Goal: Task Accomplishment & Management: Manage account settings

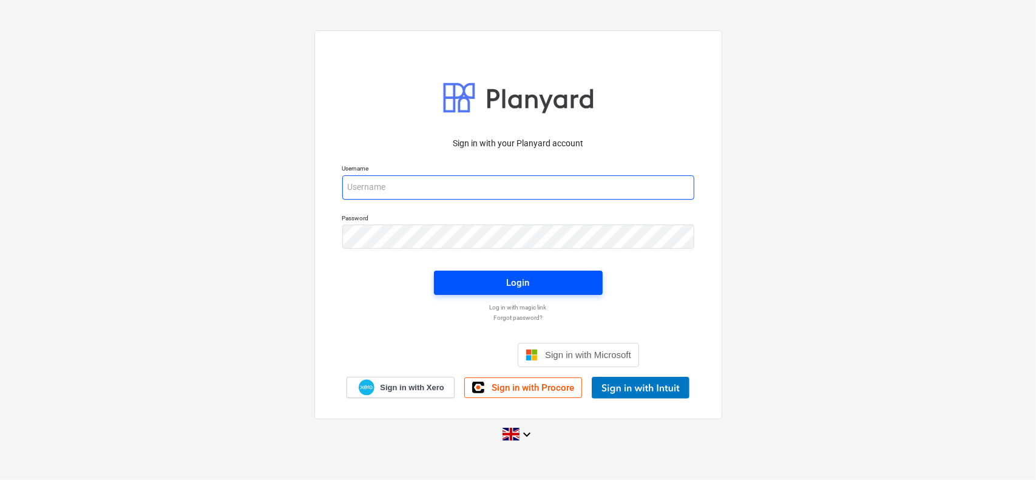
type input "[EMAIL_ADDRESS][DOMAIN_NAME]"
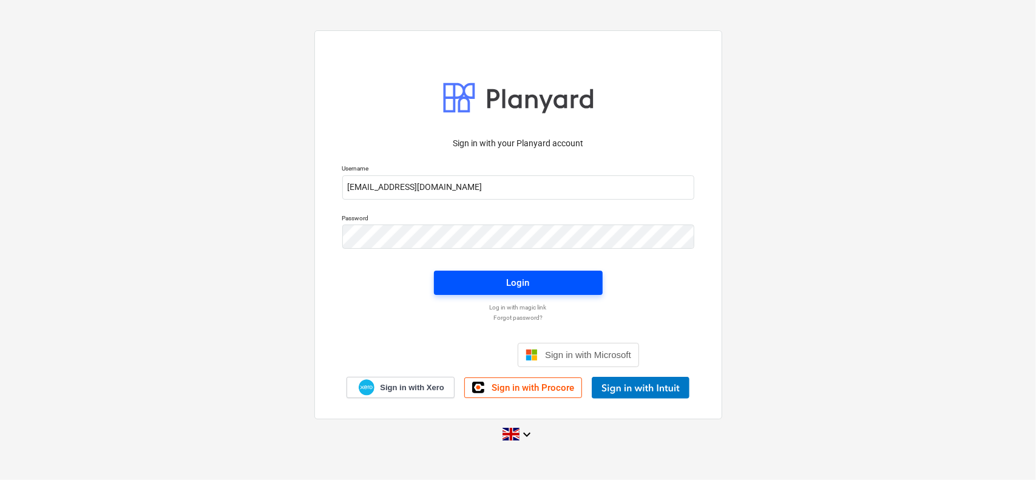
click at [567, 285] on span "Login" at bounding box center [519, 283] width 140 height 16
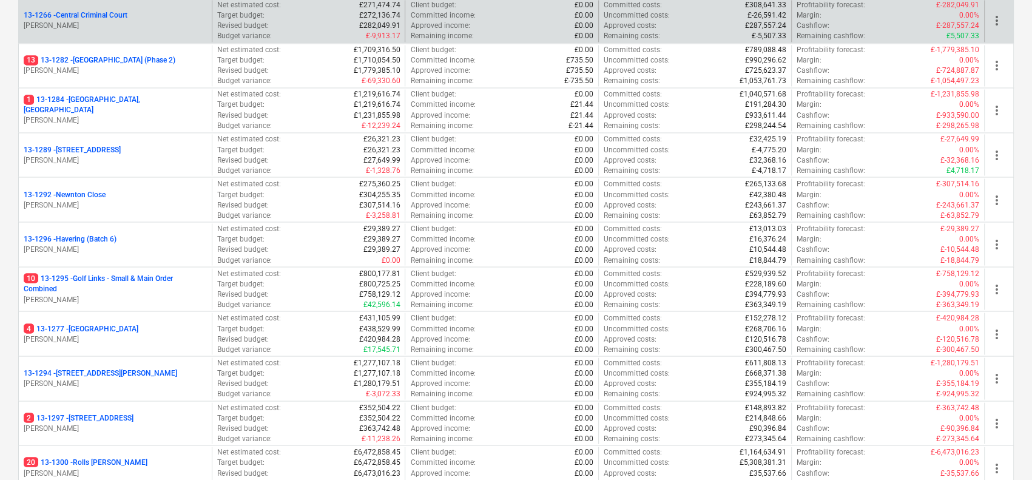
scroll to position [1405, 0]
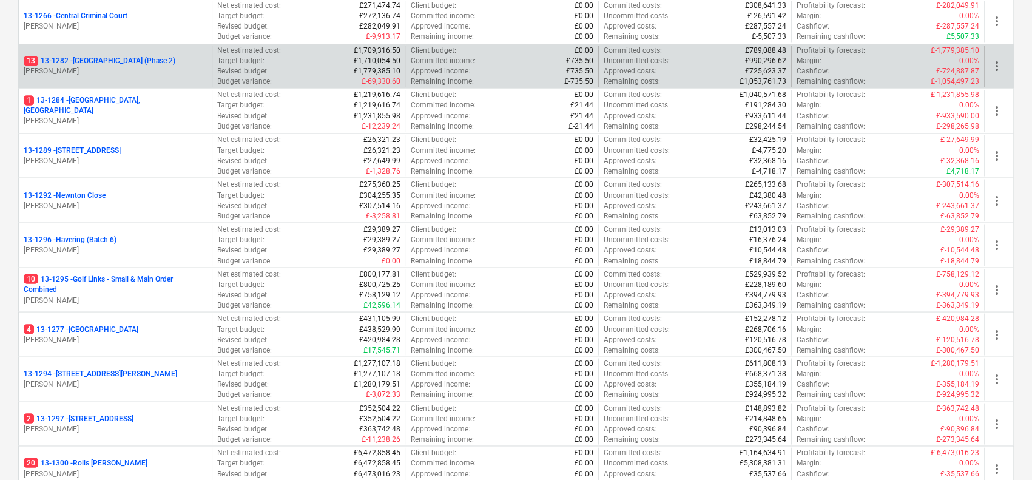
click at [175, 61] on p "13 13-1282 - [GEOGRAPHIC_DATA] (Phase 2)" at bounding box center [100, 61] width 152 height 10
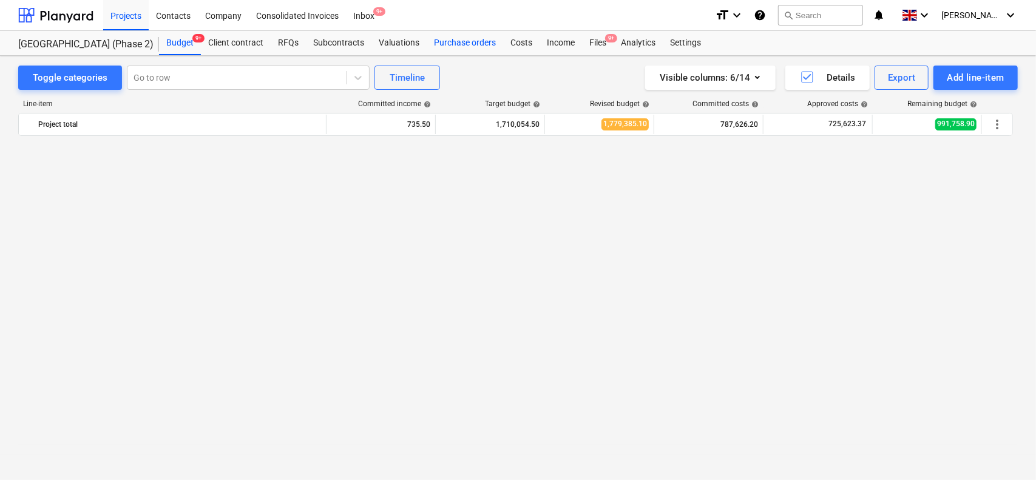
click at [474, 44] on div "Purchase orders" at bounding box center [465, 43] width 76 height 24
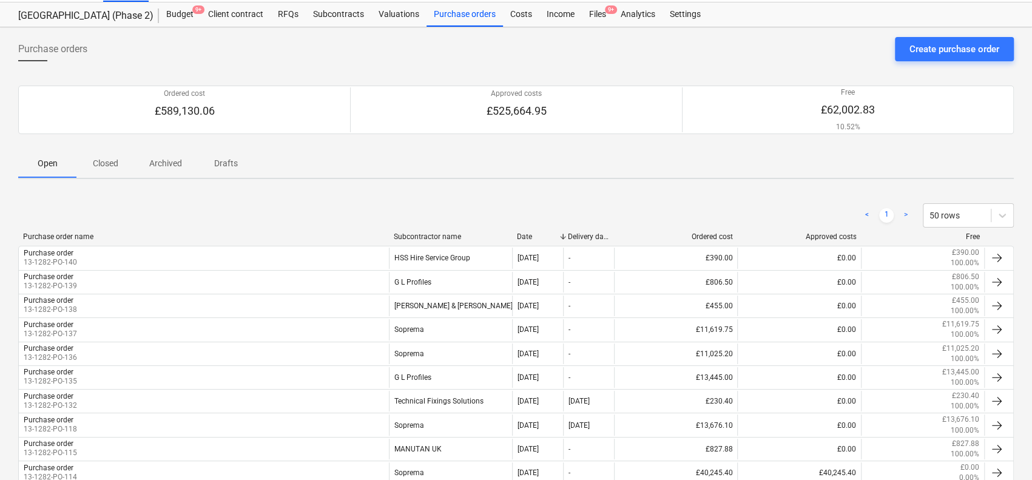
scroll to position [32, 0]
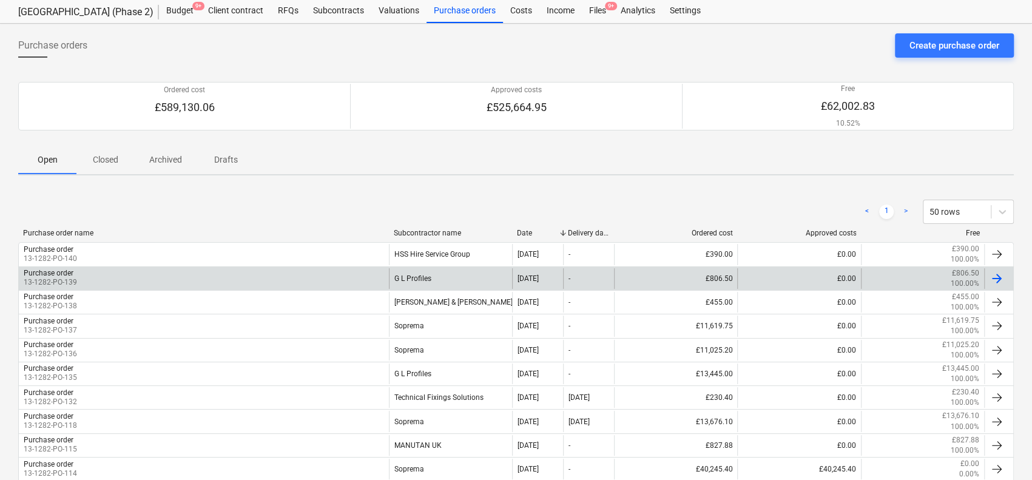
click at [439, 273] on div "G L Profiles" at bounding box center [450, 278] width 123 height 21
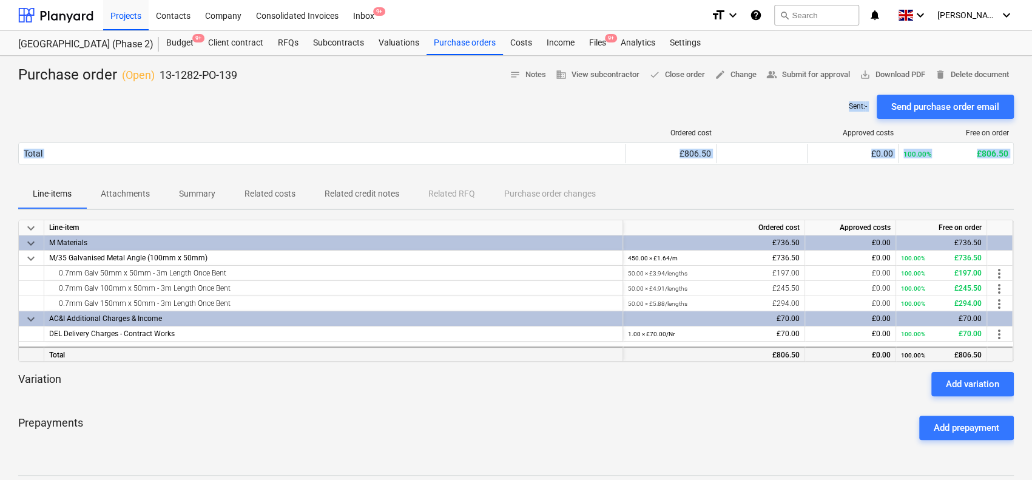
drag, startPoint x: 382, startPoint y: 94, endPoint x: 397, endPoint y: 346, distance: 252.3
click at [397, 346] on div "Purchase order ( Open ) 13-1282-PO-139 notes Notes business View subcontractor …" at bounding box center [516, 343] width 1032 height 574
click at [399, 350] on div "Total" at bounding box center [333, 354] width 579 height 15
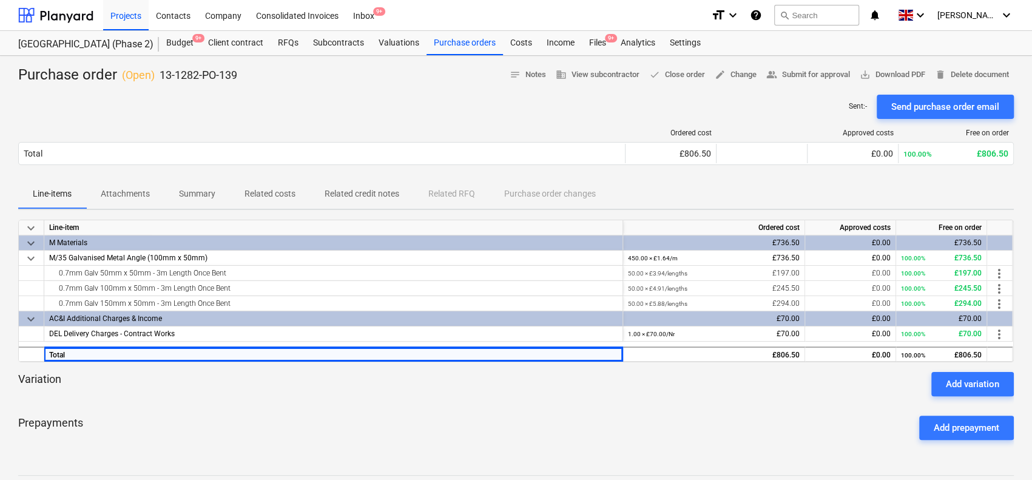
click at [799, 391] on div "Variation Add variation" at bounding box center [516, 384] width 996 height 24
click at [952, 379] on div "Add variation" at bounding box center [972, 384] width 53 height 16
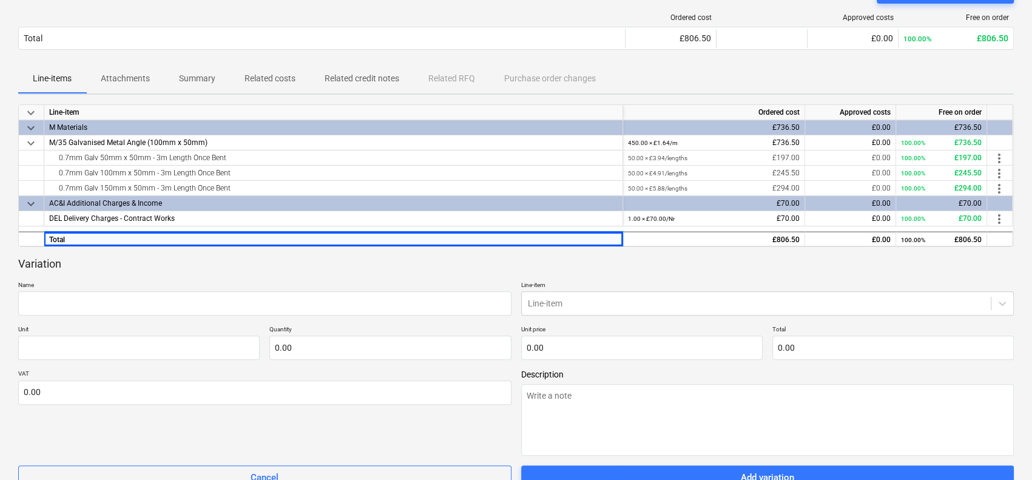
scroll to position [116, 0]
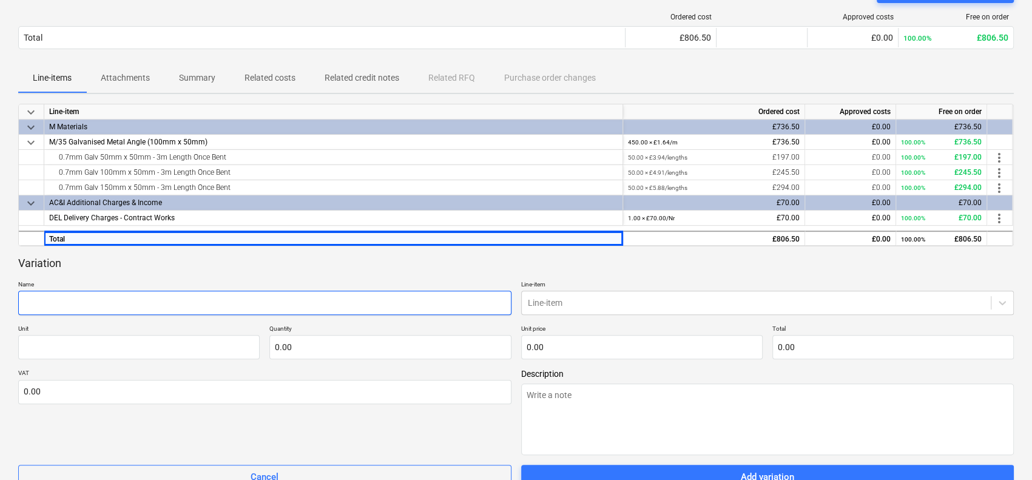
click at [262, 291] on input "text" at bounding box center [264, 303] width 493 height 24
click at [365, 300] on input "text" at bounding box center [264, 303] width 493 height 24
type textarea "x"
type input "2"
type textarea "x"
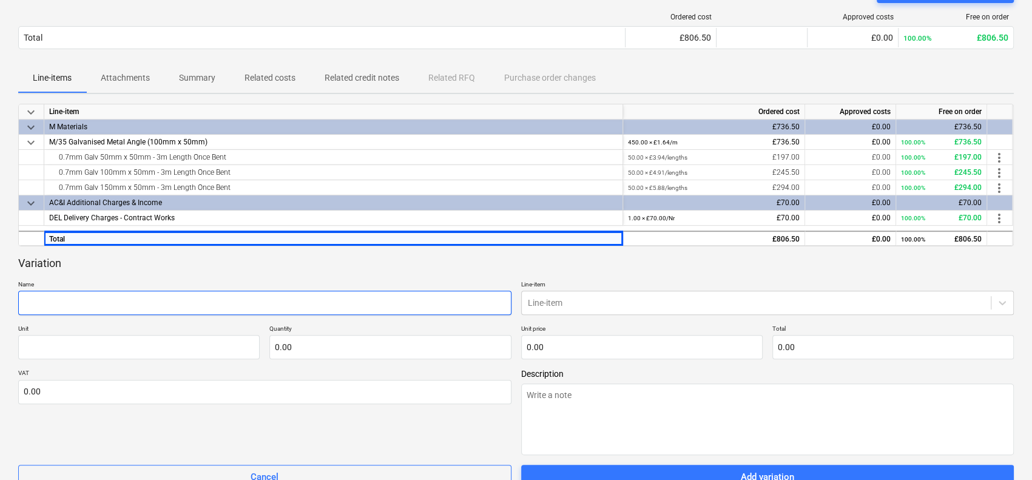
type textarea "x"
type input "Q"
type textarea "x"
type input "Qu"
type textarea "x"
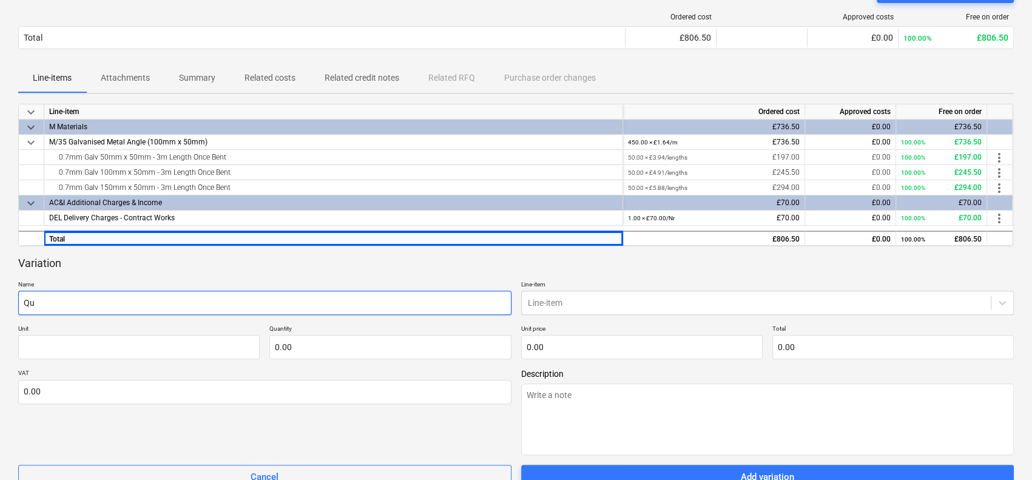
type input "Quo"
type textarea "x"
type input "Quot"
type textarea "x"
type input "Quote"
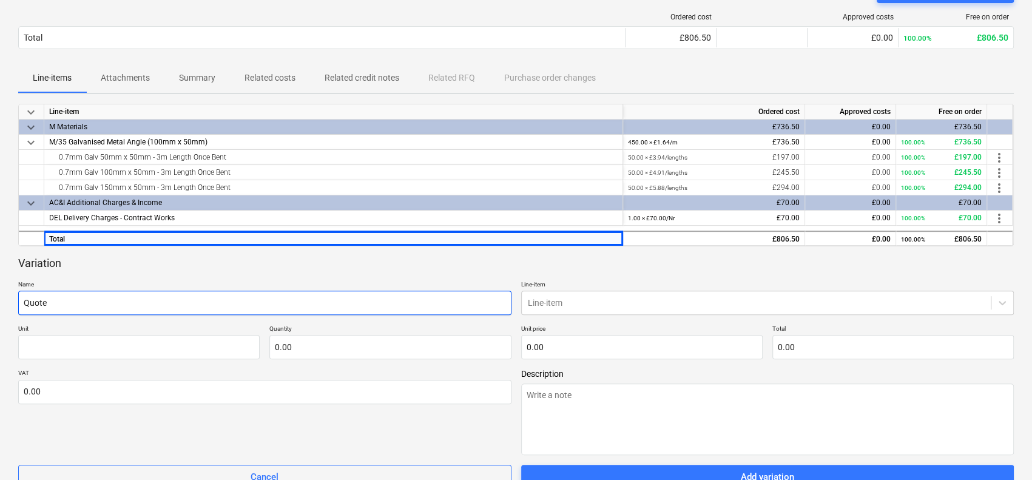
type textarea "x"
type input "Quote"
type textarea "x"
type input "Quote 2"
type textarea "x"
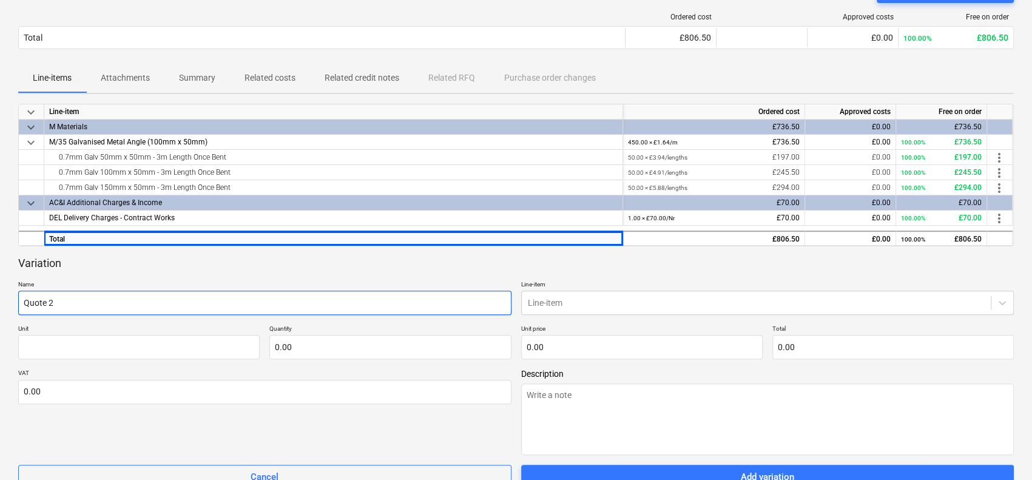
type input "Quote 24"
type textarea "x"
type input "Quote 245"
type textarea "x"
type input "Quote 2454"
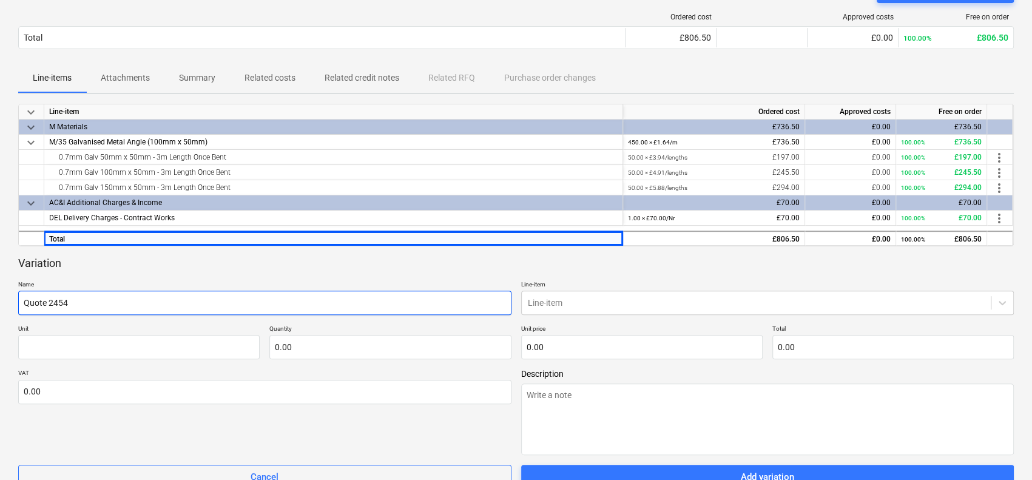
type textarea "x"
type input "Quote 24543"
type textarea "x"
type input "Quote 24543"
type textarea "x"
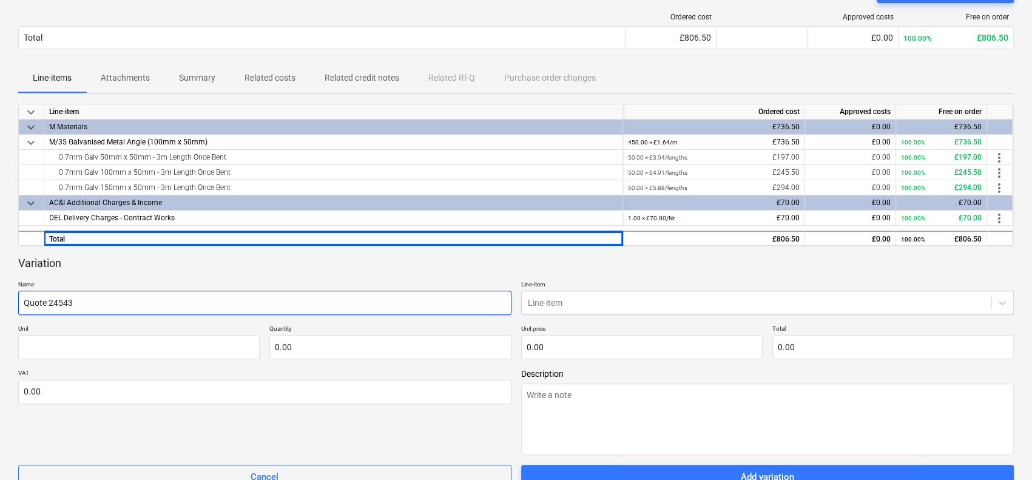
type input "Quote 24543 -"
type textarea "x"
type input "Quote 24543 -"
type textarea "x"
type input "Quote 24543 - O"
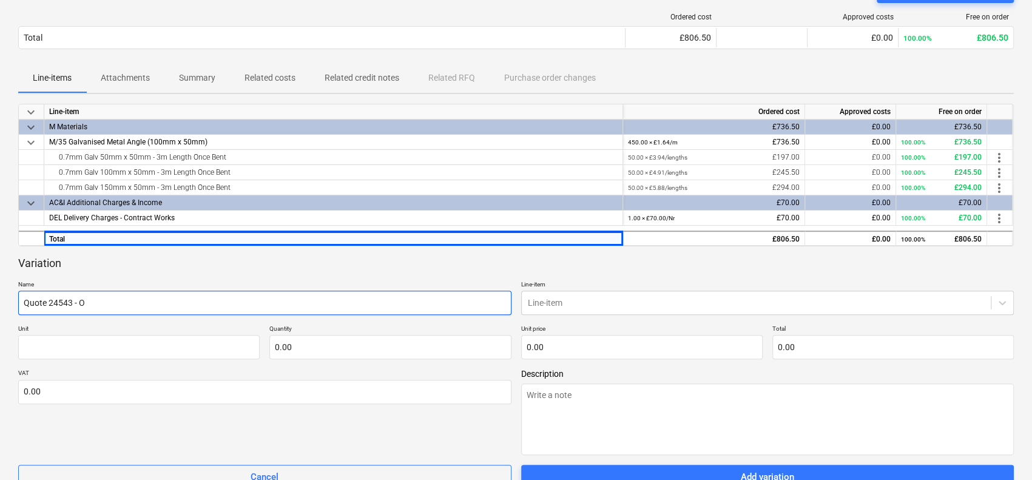
type textarea "x"
type input "Quote 24543 - Op"
type textarea "x"
type input "Quote 24543 - Opt"
type textarea "x"
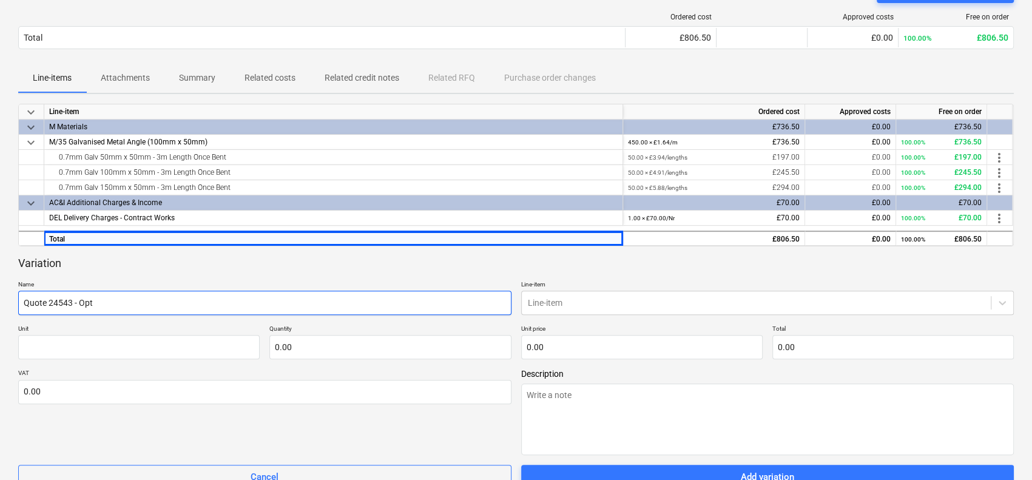
type input "Quote 24543 - Opti"
type textarea "x"
type input "Quote 24543 - Optio"
type textarea "x"
type input "Quote 24543 - Option"
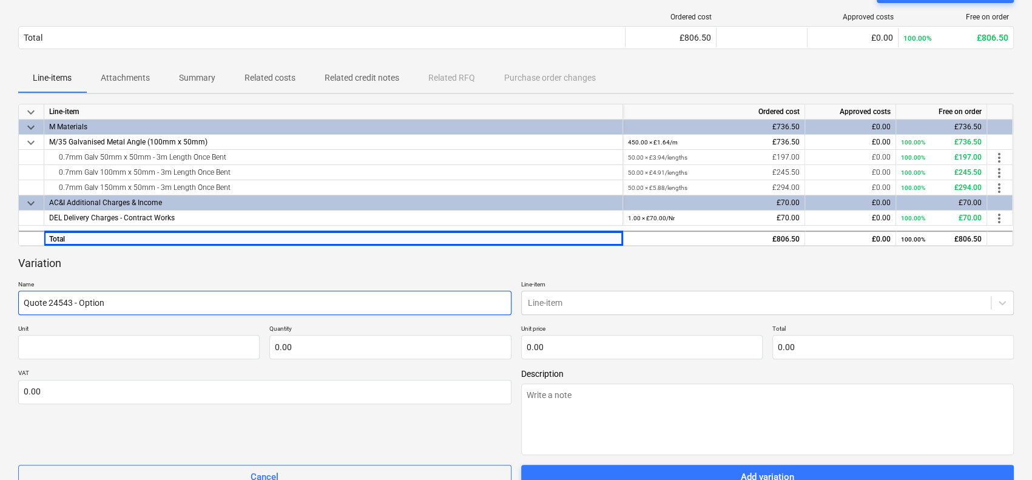
type textarea "x"
type input "Quote 24543 - Option 2"
type textarea "x"
type input "Quote 24543 - Option 2"
type textarea "x"
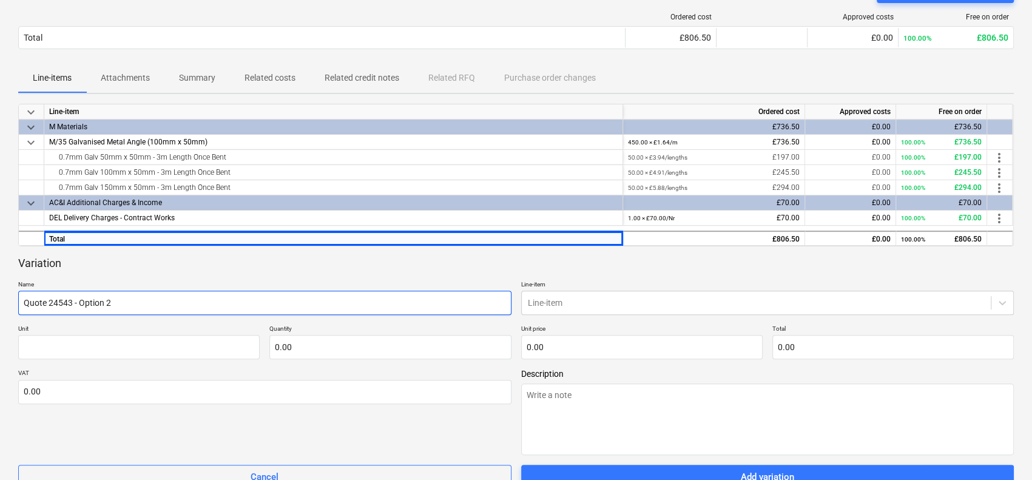
type input "Quote 24543 - Option 2 -"
type textarea "x"
type input "Quote 24543 - Option 2 -"
type textarea "x"
type input "Quote 24543 - Option 2 - D"
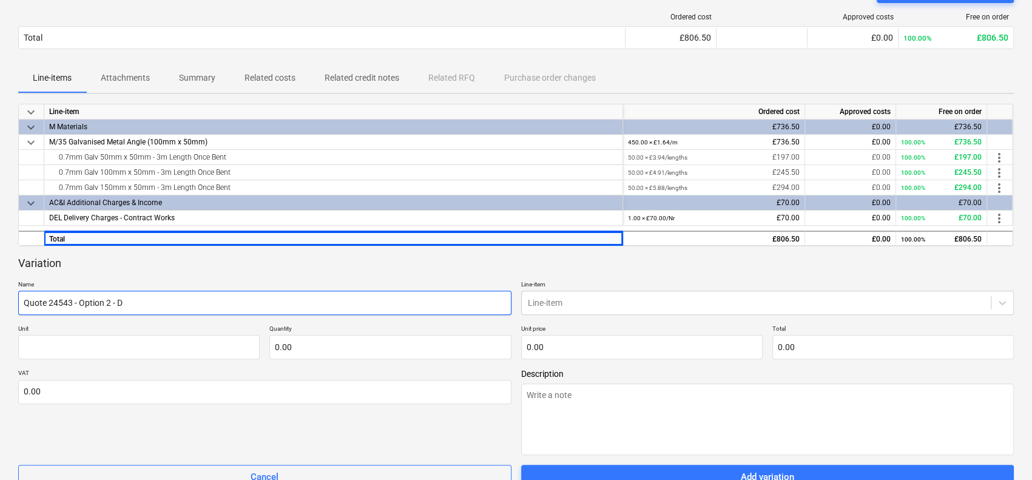
type textarea "x"
type input "Quote 24543 - Option 2 - De"
type textarea "x"
type input "Quote 24543 - Option 2 - Del"
type textarea "x"
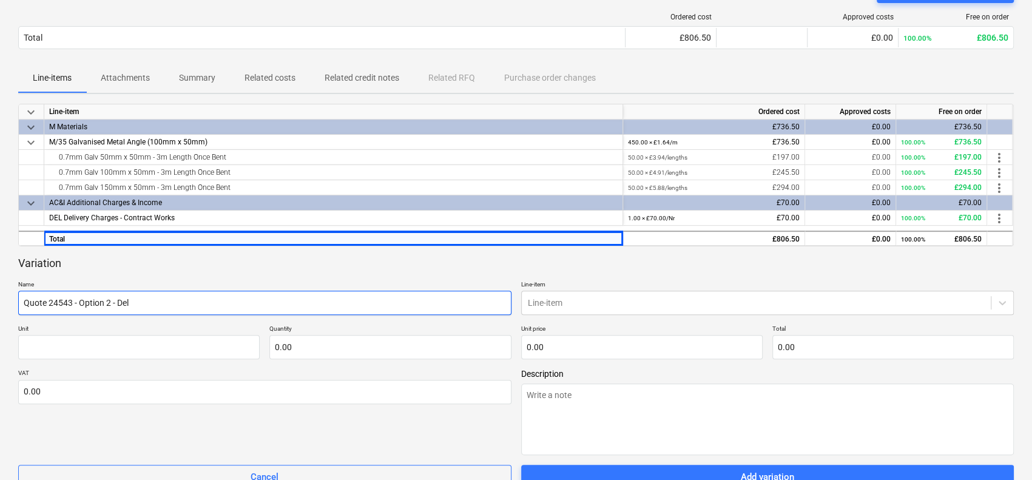
type input "Quote 24543 - Option 2 - Deli"
type textarea "x"
type input "Quote 24543 - Option 2 - Deliv"
type textarea "x"
type input "Quote 24543 - Option 2 - Delive"
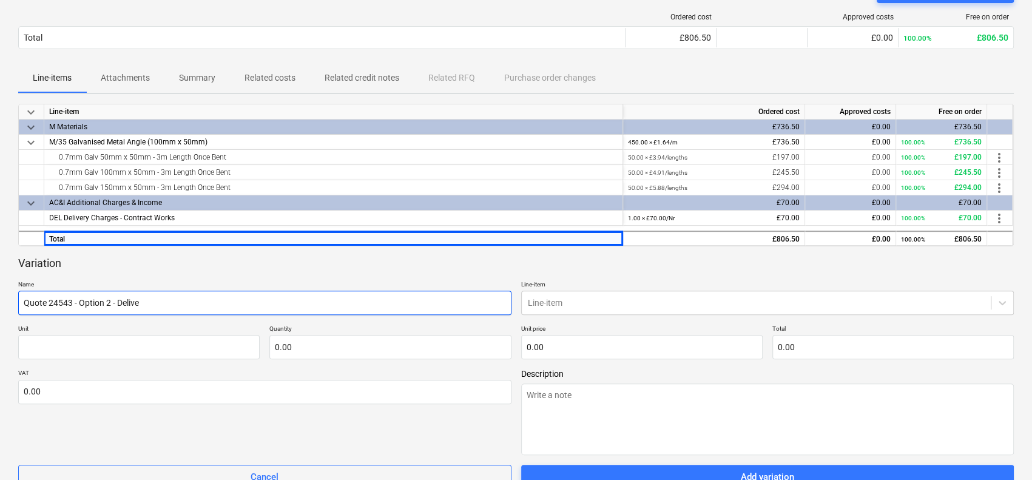
type textarea "x"
type input "Quote 24543 - Option 2 - Deliver"
type textarea "x"
type input "Quote 24543 - Option 2 - Delivery"
type textarea "x"
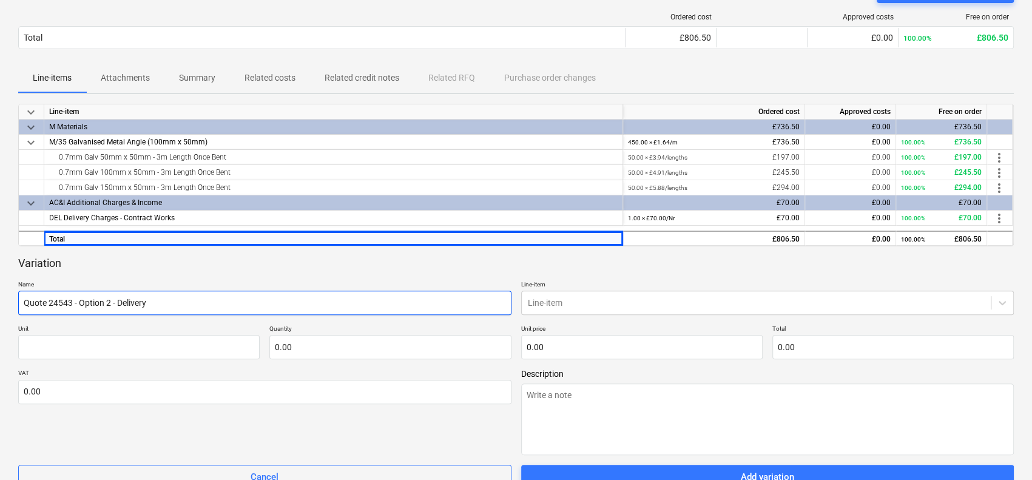
type input "Quote 24543 - Option 2 - Delivery"
type textarea "x"
type input "Quote 24543 - Option 2 - Delivery wi"
type textarea "x"
type input "Quote 24543 - Option 2 - Delivery wit"
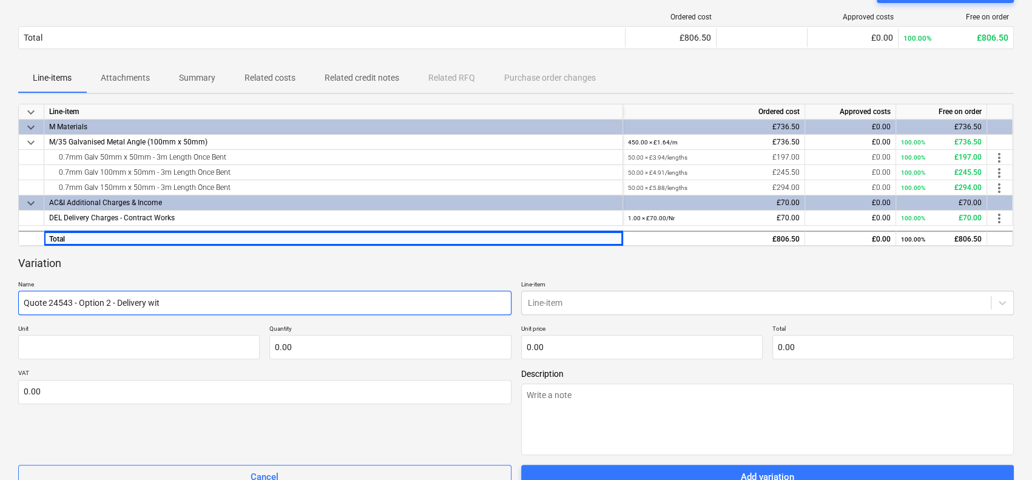
type textarea "x"
type input "Quote 24543 - Option 2 - Delivery with"
type textarea "x"
type input "Quote 24543 - Option 2 - Delivery with"
type textarea "x"
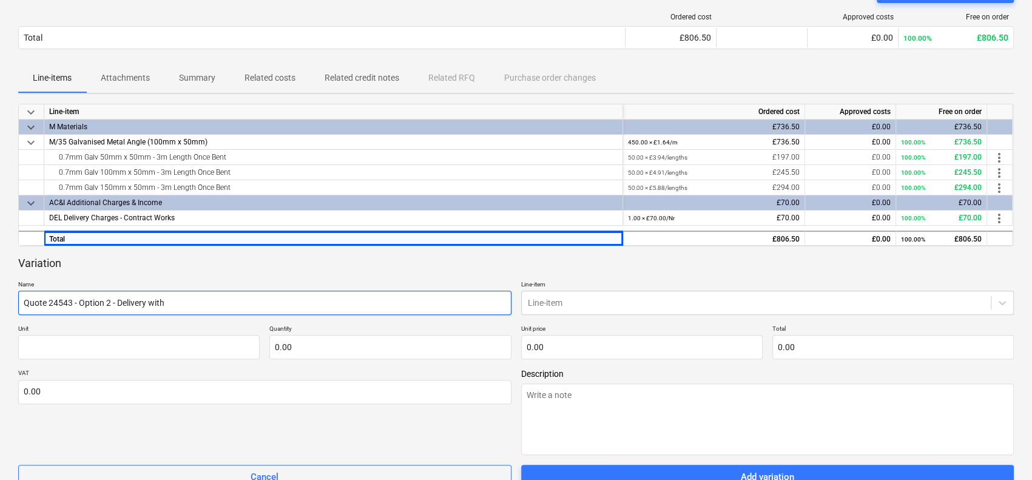
type input "Quote 24543 - Option 2 - Delivery with P"
type textarea "x"
type input "Quote 24543 - Option 2 - Delivery with [PERSON_NAME]"
type textarea "x"
type input "Quote 24543 - Option 2 - Delivery with PO-"
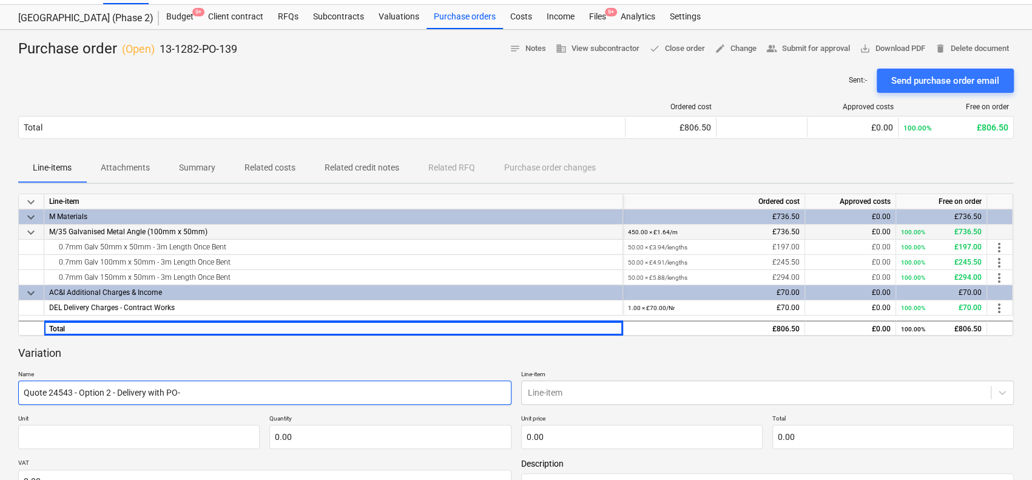
scroll to position [22, 0]
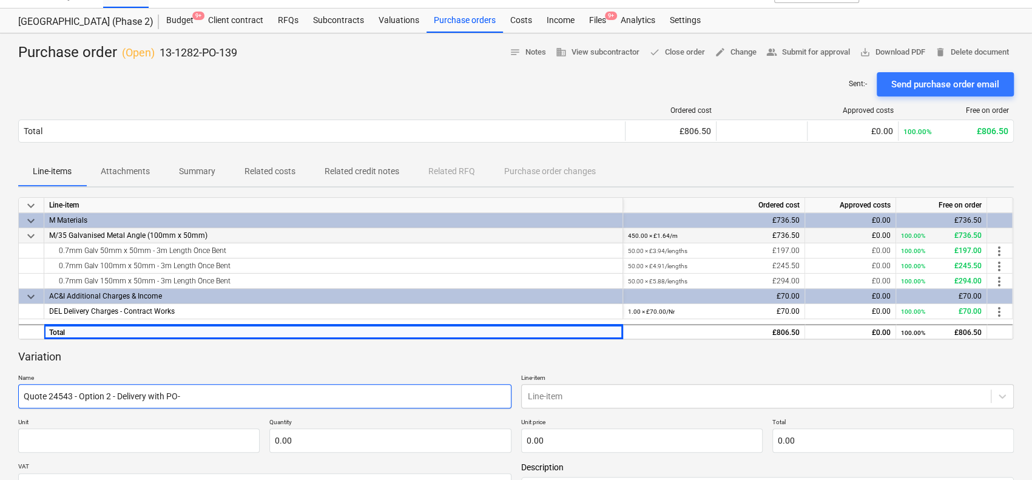
type textarea "x"
type input "Quote 24543 - Option 2 - Delivery with PO-1"
type textarea "x"
type input "Quote 24543 - Option 2 - Delivery with PO-13"
type textarea "x"
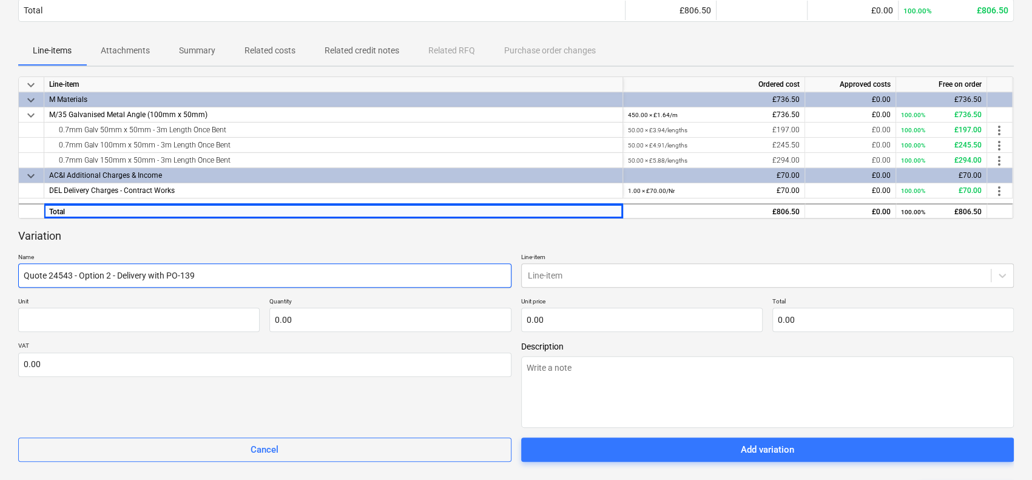
scroll to position [143, 0]
type input "Quote 24543 - Option 2 - Delivery with PO-139"
click at [606, 268] on div "Line-item" at bounding box center [757, 276] width 470 height 17
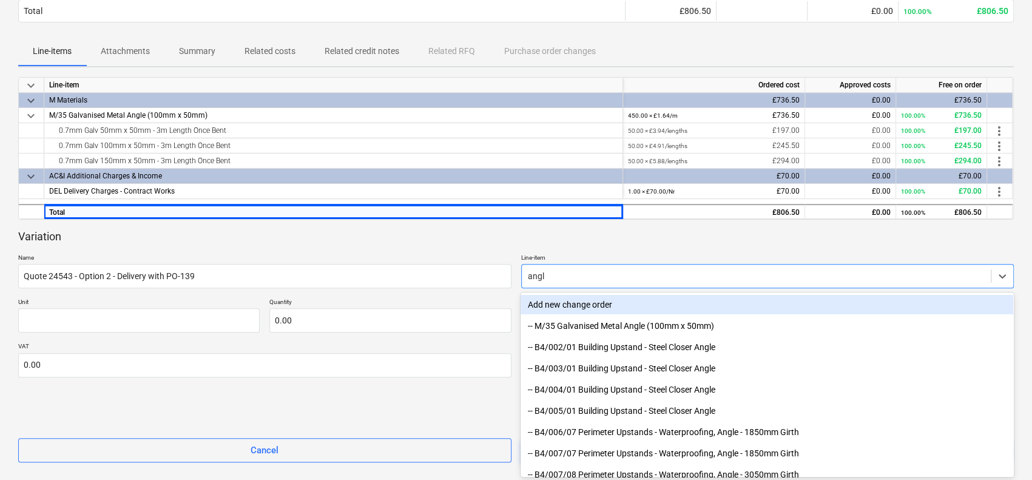
type input "angle"
click at [610, 300] on div "-- M/35 Galvanised Metal Angle (100mm x 50mm)" at bounding box center [767, 304] width 493 height 19
type textarea "x"
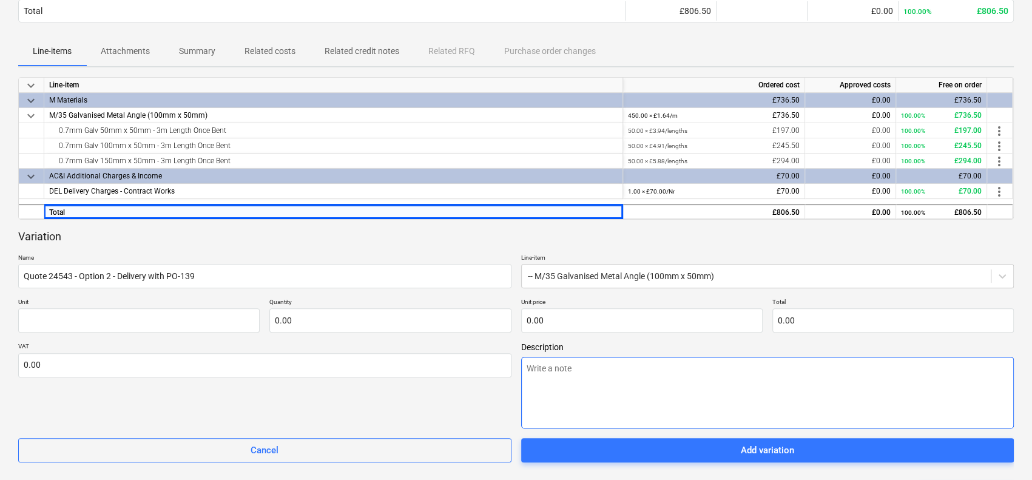
click at [602, 364] on textarea at bounding box center [767, 393] width 493 height 72
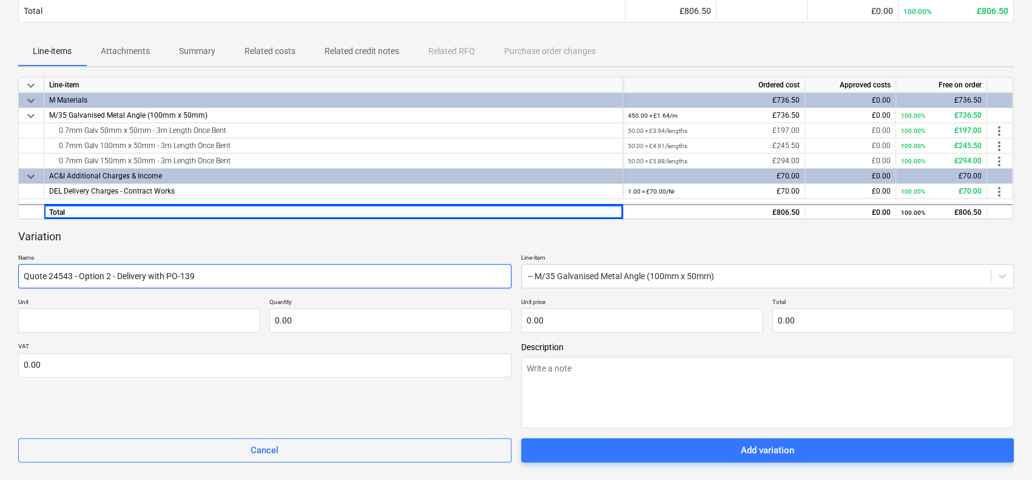
click at [351, 274] on input "Quote 24543 - Option 2 - Delivery with PO-139" at bounding box center [264, 276] width 493 height 24
type textarea "x"
type input "Quote 24543 - Option 2 - Delivery with PO-139"
type textarea "x"
type input "Quote 24543 - Option 2 - Delivery with PO-139 -"
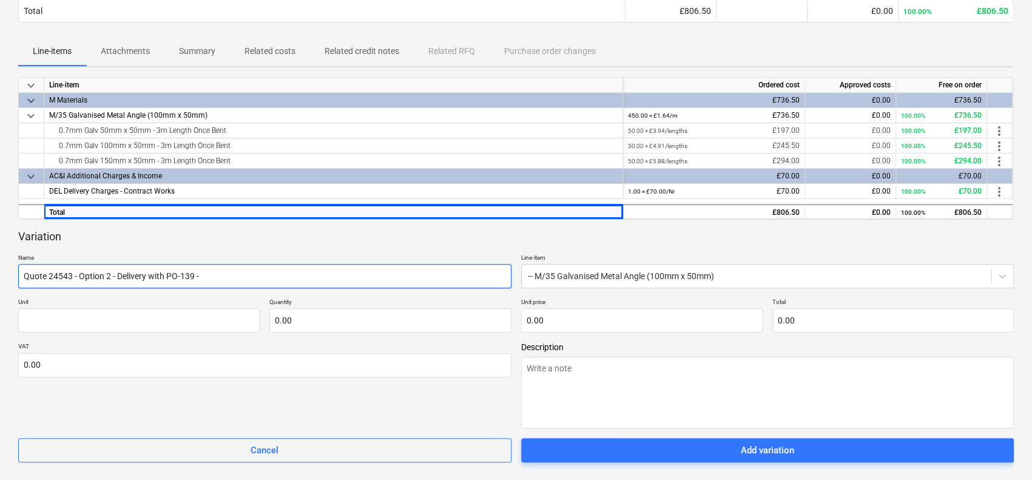
type textarea "x"
type input "Quote 24543 - Option 2 - Delivery with PO-139 -"
type textarea "x"
type input "Quote 24543 - Option 2 - Delivery with PO-139 - 1"
type textarea "x"
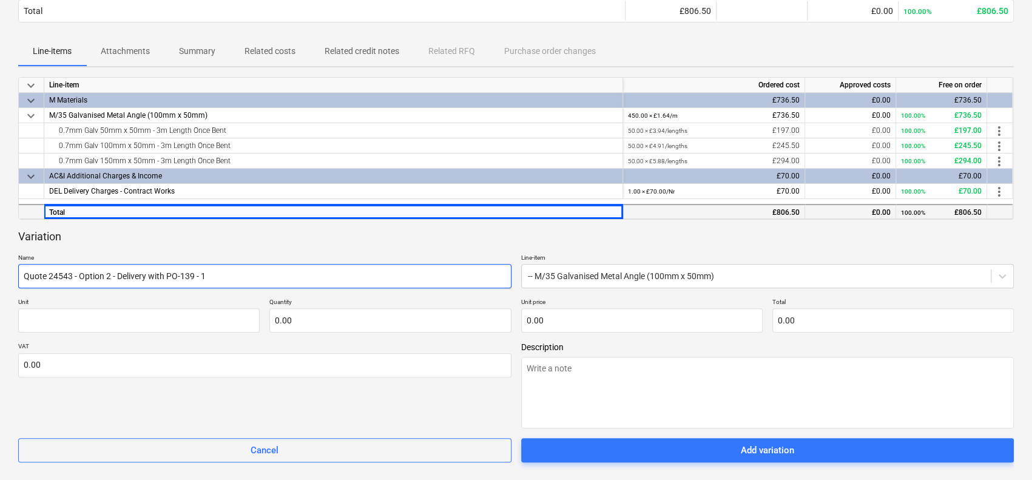
type input "Quote 24543 - Option 2 - Delivery with PO-139 - 16"
type textarea "x"
type input "Quote 24543 - Option 2 - Delivery with PO-139 - 165"
type textarea "x"
type input "Quote 24543 - Option 2 - Delivery with PO-139 - 165G"
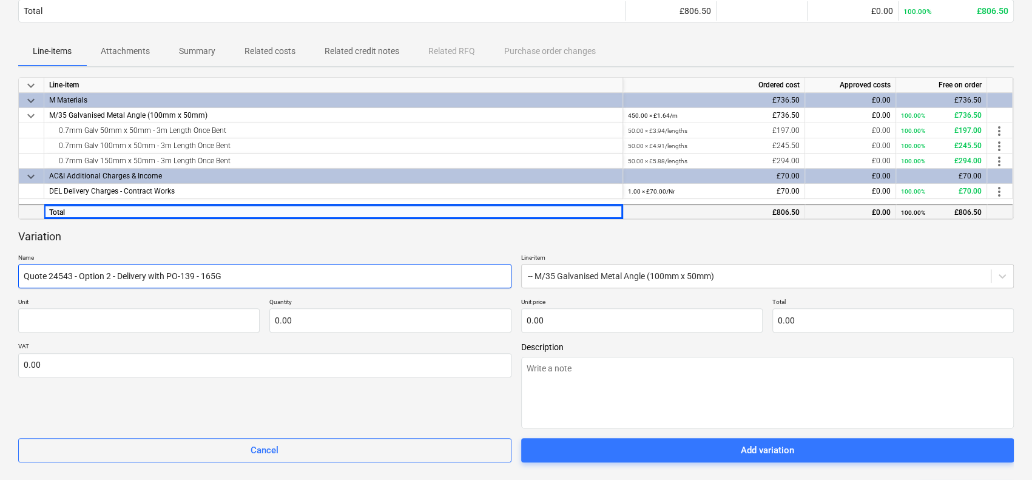
type textarea "x"
type input "Quote 24543 - Option 2 - Delivery with PO-139 - 165G"
type textarea "x"
type input "Quote 24543 - Option 2 - Delivery with PO-139 - 165G 3"
type textarea "x"
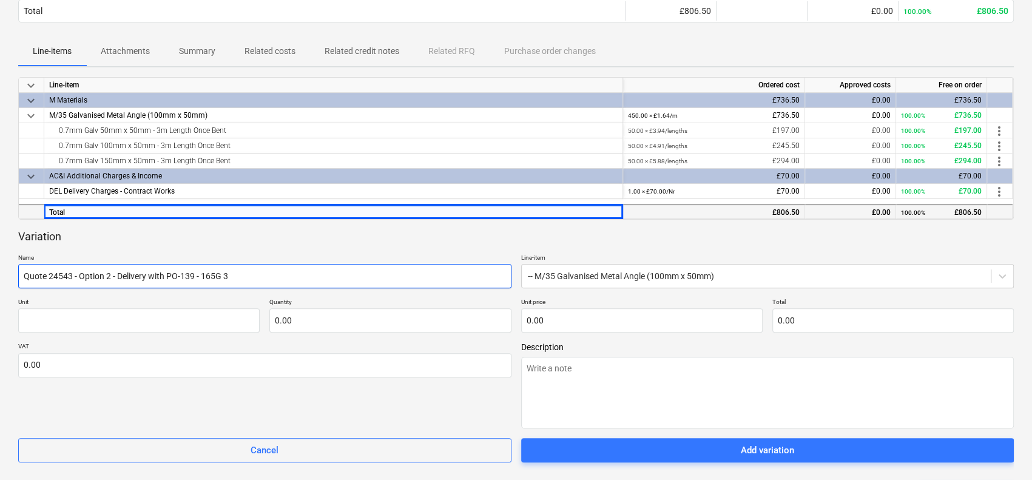
type input "Quote 24543 - Option 2 - Delivery with PO-139 - 165G 30"
type textarea "x"
type input "Quote 24543 - Option 2 - Delivery with PO-139 - 165G 300"
type textarea "x"
type input "Quote 24543 - Option 2 - Delivery with PO-139 - 165G 3000"
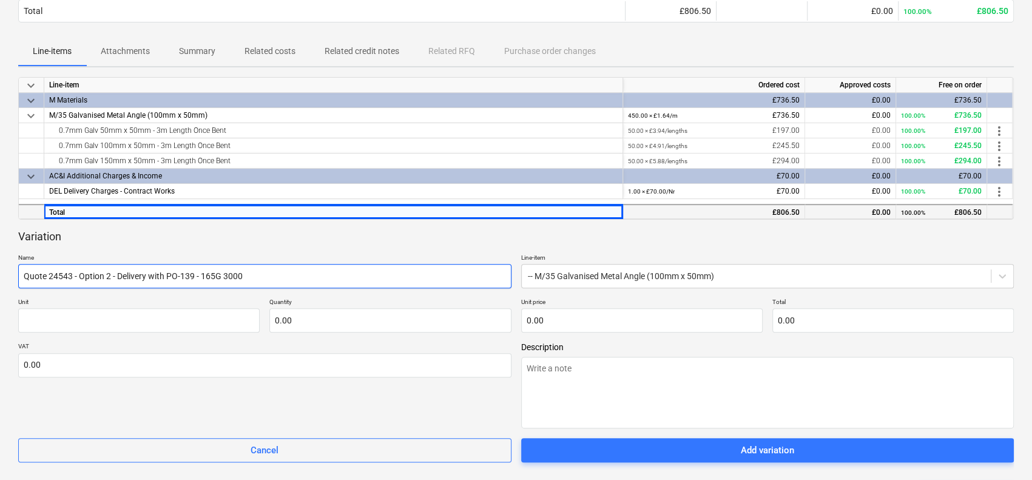
type textarea "x"
type input "Quote 24543 - Option 2 - Delivery with PO-139 - 165G 30000"
type textarea "x"
type input "Quote 24543 - Option 2 - Delivery with PO-139 - 165G 3000"
type textarea "x"
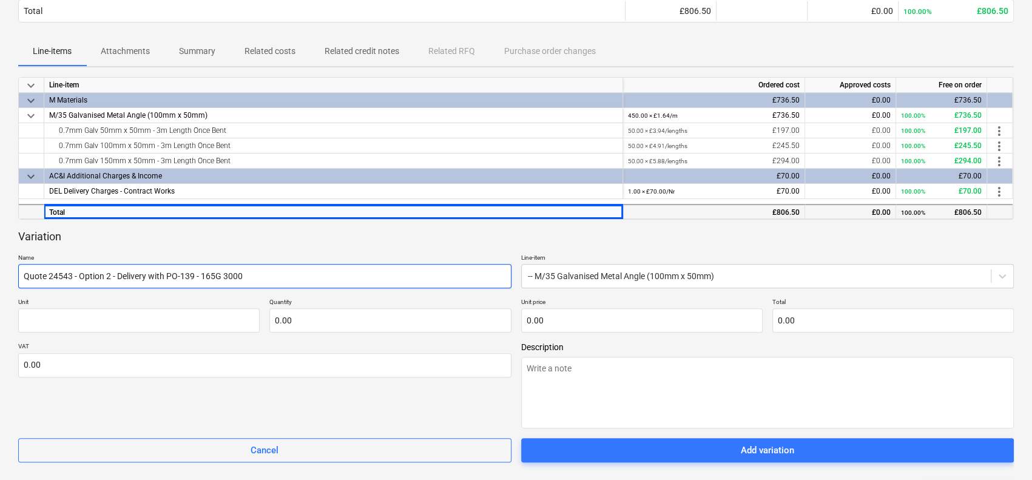
type input "Quote 24543 - Option 2 - Delivery with PO-139 - 165G 3000m"
type textarea "x"
type input "Quote 24543 - Option 2 - Delivery with PO-139 - 165G 3000mm"
type textarea "x"
type input "Quote 24543 - Option 2 - Delivery with PO-139 - 165G 3000mm"
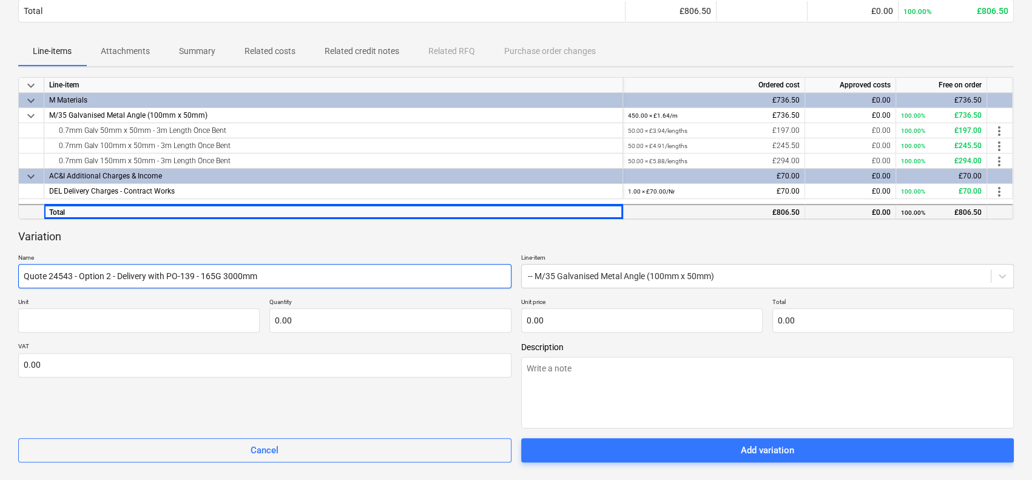
type textarea "x"
type input "Quote 24543 - Option 2 - Delivery with PO-139 - 165G 3000mm 1"
type textarea "x"
type input "Quote 24543 - Option 2 - Delivery with PO-139 - 165G 3000mm 1."
type textarea "x"
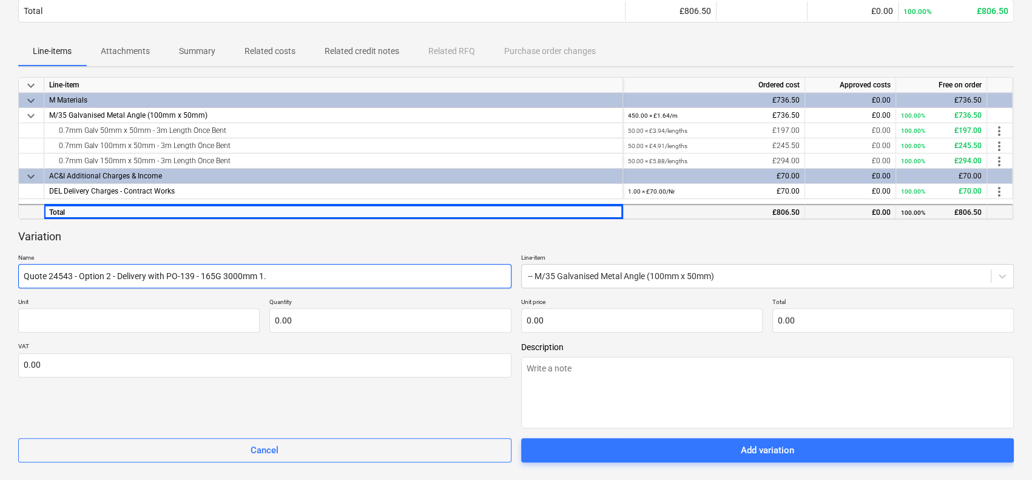
type input "Quote 24543 - Option 2 - Delivery with PO-139 - 165G 3000mm 1.2"
type textarea "x"
type input "Quote 24543 - Option 2 - Delivery with PO-139 - 165G 3000mm 1.2m"
type textarea "x"
type input "Quote 24543 - Option 2 - Delivery with PO-139 - 165G 3000mm 1.2mm"
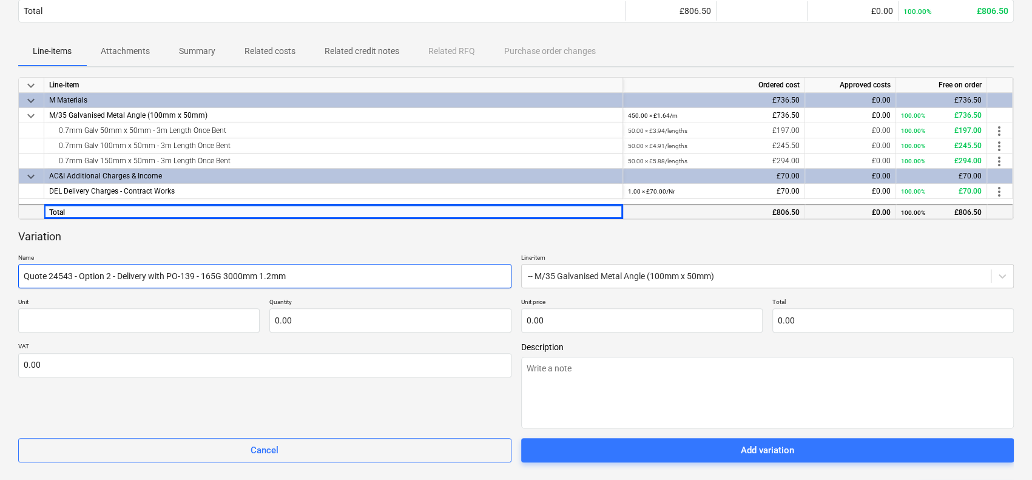
type textarea "x"
type input "Quote 24543 - Option 2 - Delivery with PO-139 - 165G 3000mm 1.2mm"
type textarea "x"
type input "Quote 24543 - Option 2 - Delivery with PO-139 - 165G 3000mm 1.2mm G"
type textarea "x"
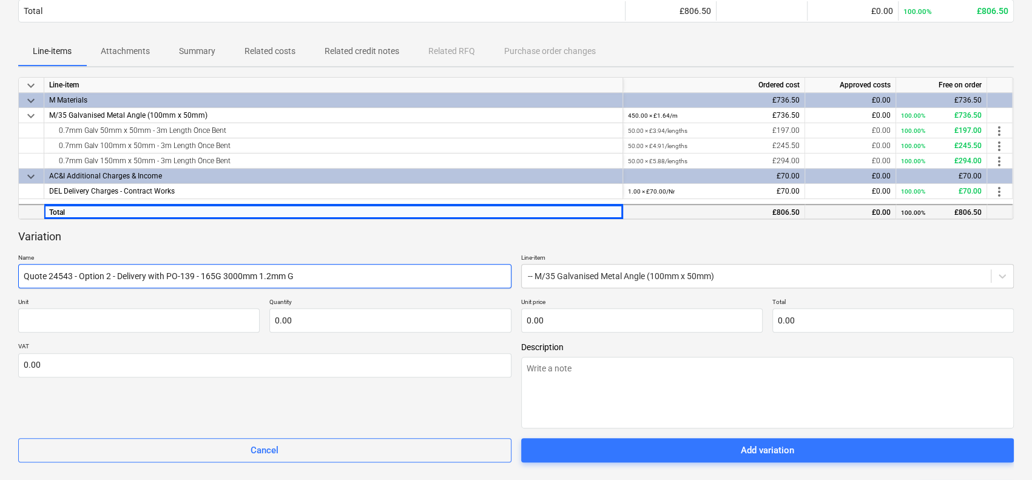
type input "Quote 24543 - Option 2 - Delivery with PO-139 - 165G 3000mm 1.2mm Ga"
type textarea "x"
type input "Quote 24543 - Option 2 - Delivery with PO-139 - 165G 3000mm 1.2mm Gal"
type textarea "x"
type input "Quote 24543 - Option 2 - Delivery with PO-139 - 165G 3000mm 1.2mm Galv"
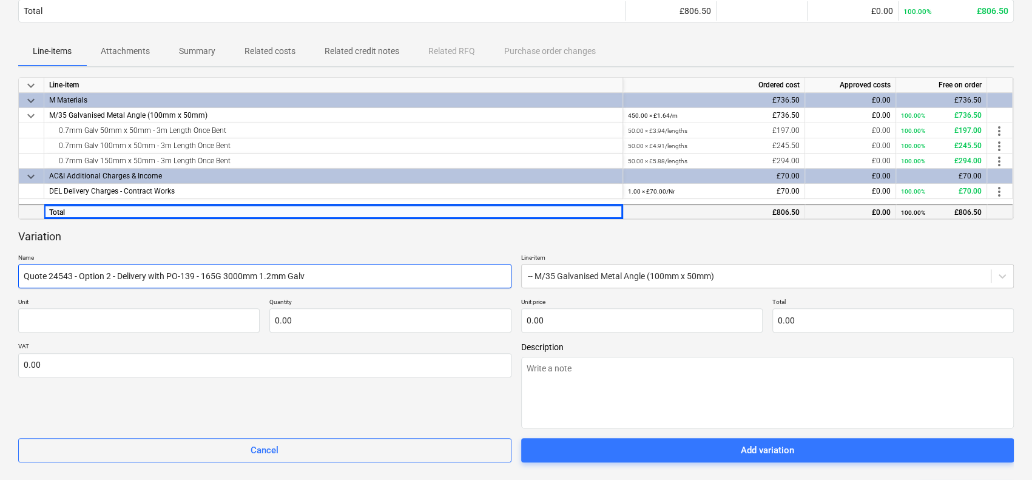
type textarea "x"
type input "Quote 24543 - Option 2 - Delivery with PO-139 - 165G 3000mm 1.2mm Galv"
type textarea "x"
type input "Quote 24543 - Option 2 - Delivery with PO-139 - 165G 3000mm 1.2mm Galv T"
type textarea "x"
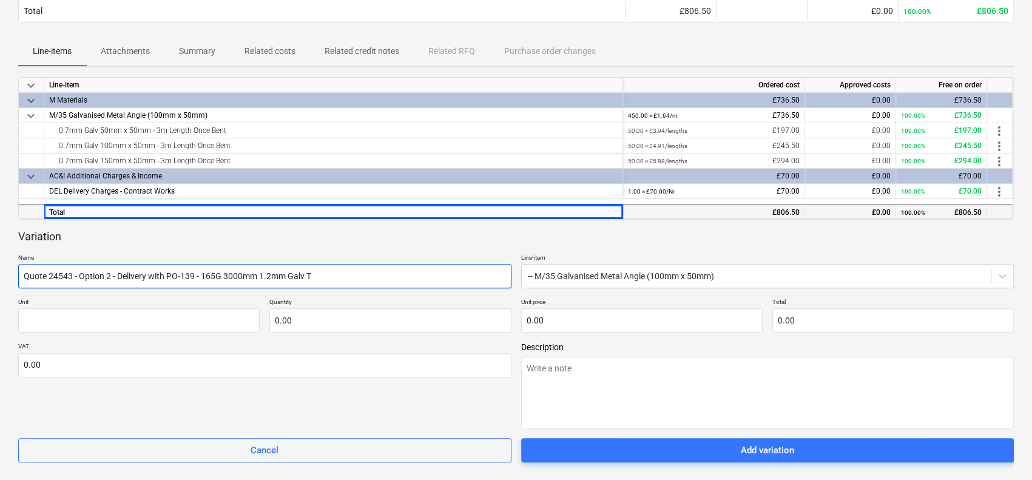
type input "Quote 24543 - Option 2 - Delivery with PO-139 - 165G 3000mm 1.2mm Galv Tw"
type textarea "x"
type input "Quote 24543 - Option 2 - Delivery with PO-139 - 165G 3000mm 1.2mm Galv Twi"
type textarea "x"
type input "Quote 24543 - Option 2 - Delivery with PO-139 - 165G 3000mm 1.2mm Galv Twic"
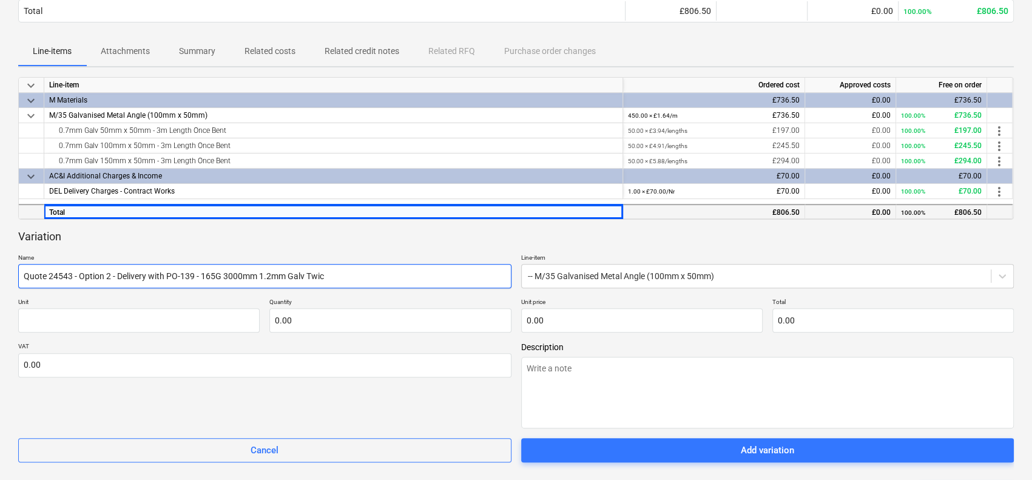
type textarea "x"
type input "Quote 24543 - Option 2 - Delivery with PO-139 - 165G 3000mm 1.2mm Galv Twice"
type textarea "x"
type input "Quote 24543 - Option 2 - Delivery with PO-139 - 165G 3000mm 1.2mm Galv Twice"
type textarea "x"
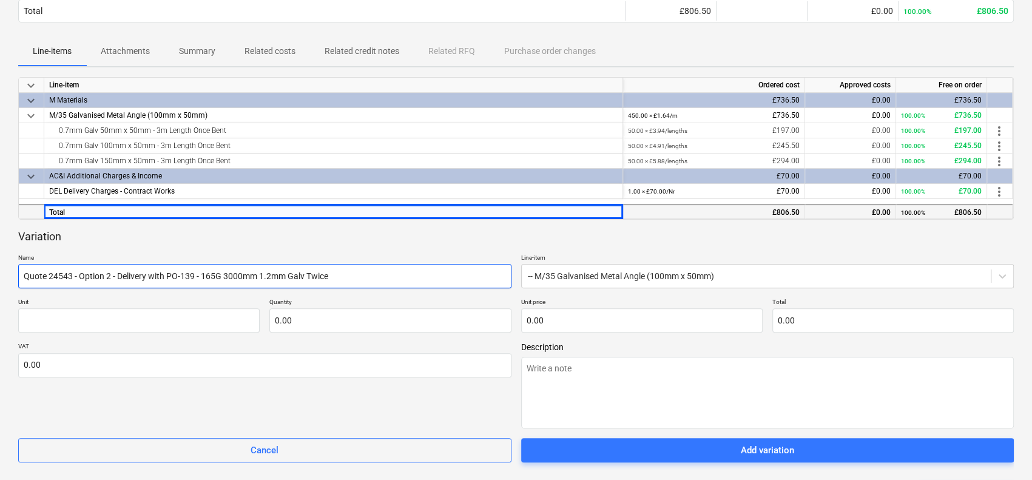
type input "Quote 24543 - Option 2 - Delivery with PO-139 - 165G 3000mm 1.2mm Galv Twice B"
type textarea "x"
type input "Quote 24543 - Option 2 - Delivery with PO-139 - 165G 3000mm 1.2mm Galv Twice Be"
type textarea "x"
type input "Quote 24543 - Option 2 - Delivery with PO-139 - 165G 3000mm 1.2mm Galv Twice Ben"
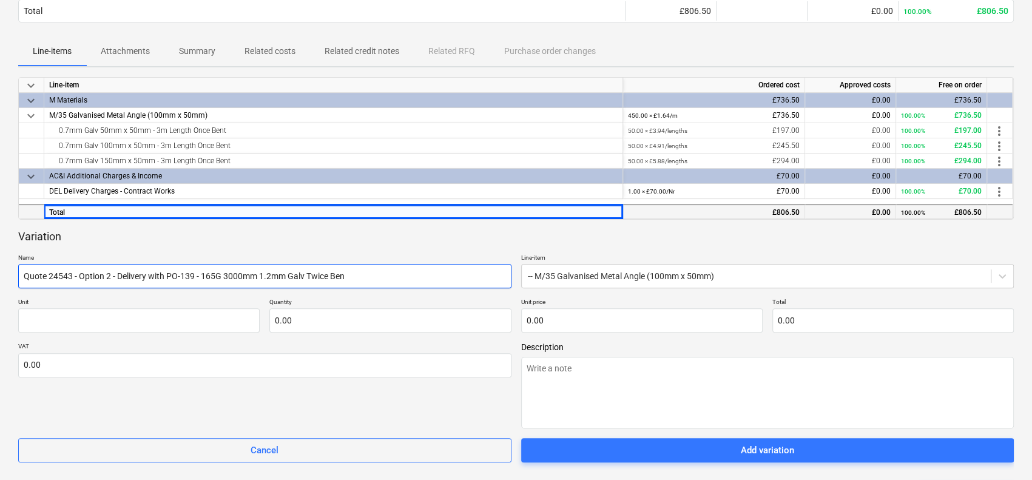
type textarea "x"
type input "Quote 24543 - Option 2 - Delivery with PO-139 - 165G 3000mm 1.2mm Galv Twice Be…"
type textarea "x"
type input "Quote 24543 - Option 2 - Delivery with PO-139 - 165G 3000mm 1.2mm Galv Twice Be…"
type textarea "x"
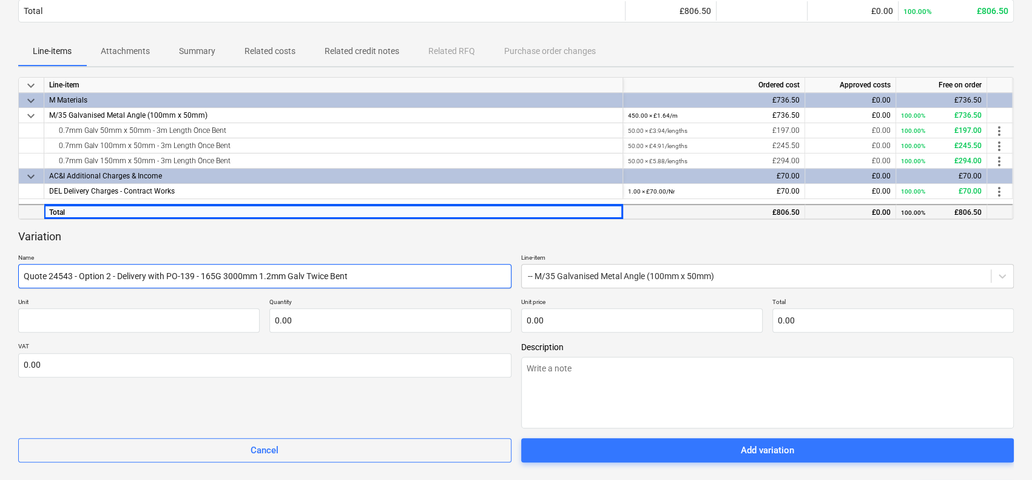
type input "Quote 24543 - Option 2 - Delivery with PO-139 - 165G 3000mm 1.2mm Galv Twice Be…"
type textarea "x"
type input "Quote 24543 - Option 2 - Delivery with PO-139 - 165G 3000mm 1.2mm Galv Twice Be…"
type textarea "x"
type input "Quote 24543 - Option 2 - Delivery with PO-139 - 165G 3000mm 1.2mm Galv Twice Be…"
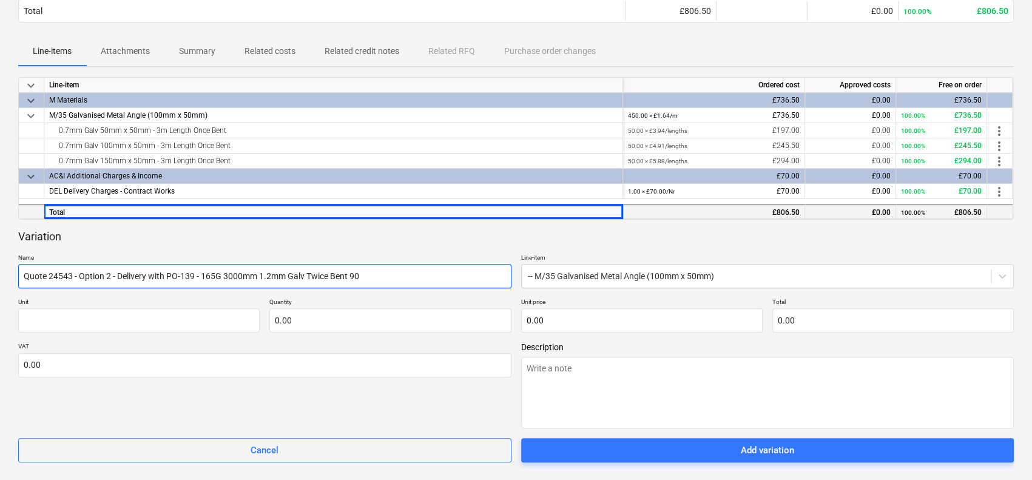
type textarea "x"
type input "Quote 24543 - Option 2 - Delivery with PO-139 - 165G 3000mm 1.2mm Galv Twice Be…"
type textarea "x"
type input "Quote 24543 - Option 2 - Delivery with PO-139 - 165G 3000mm 1.2mm Galv Twice Be…"
type textarea "x"
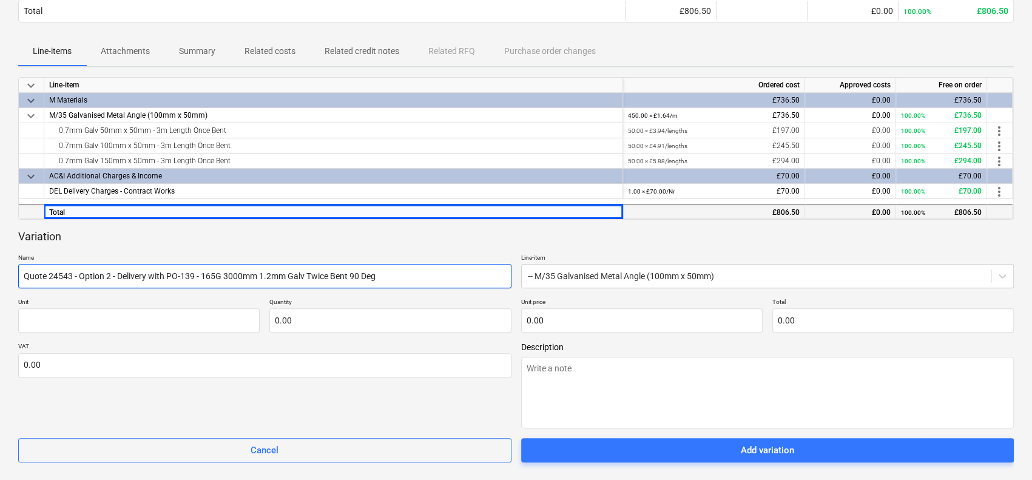
type input "Quote 24543 - Option 2 - Delivery with PO-139 - 165G 3000mm 1.2mm Galv Twice Be…"
click at [426, 226] on div at bounding box center [516, 225] width 996 height 10
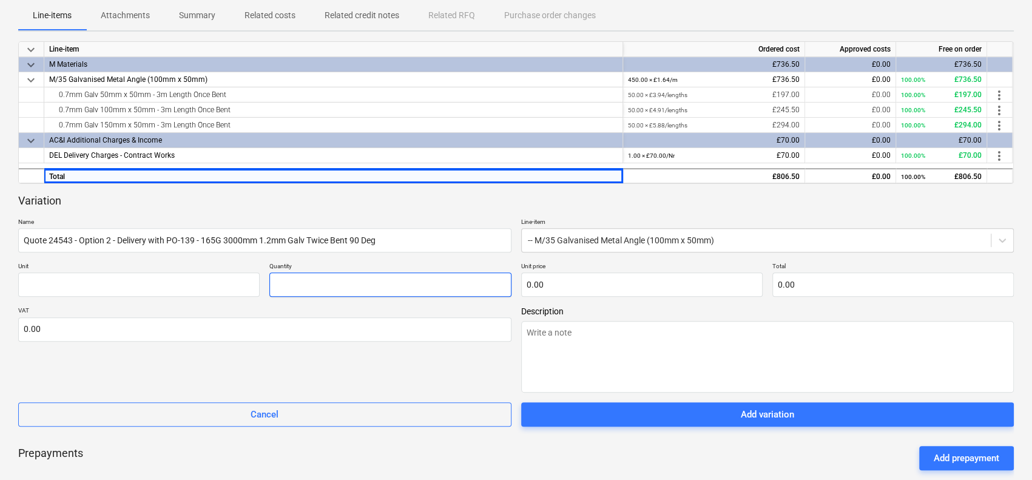
click at [380, 286] on input "text" at bounding box center [390, 285] width 242 height 24
type input "0.00"
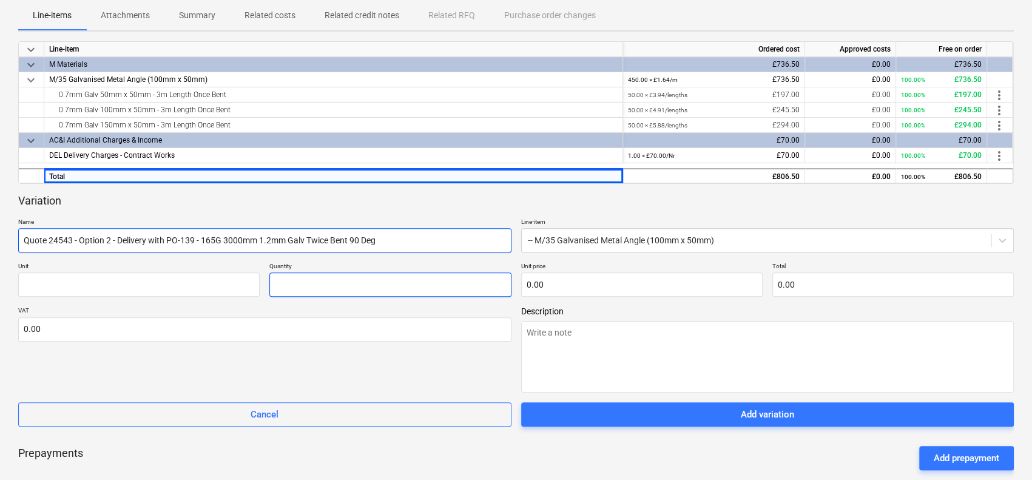
type textarea "x"
type input "1"
type textarea "x"
type input "14.00"
type textarea "x"
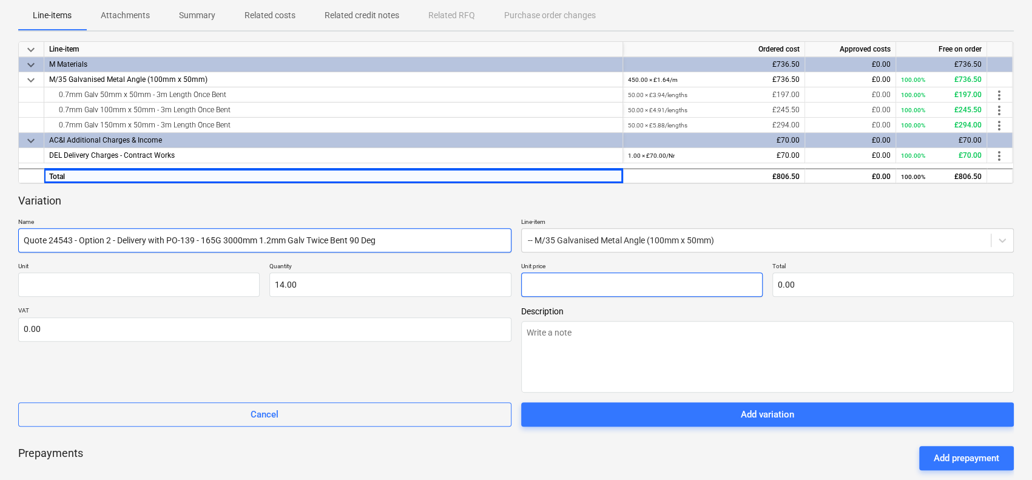
type input "7"
type input "98.00"
type textarea "x"
type input "7."
type textarea "x"
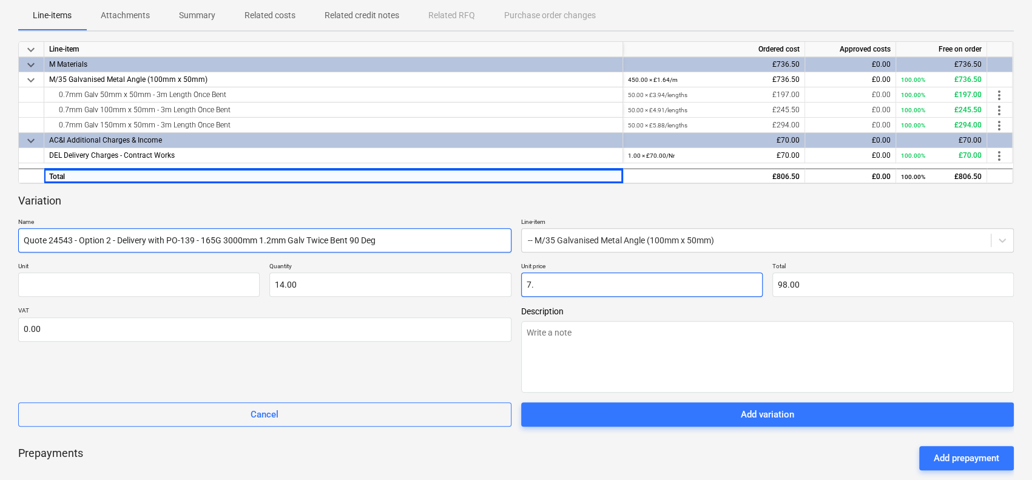
type input "7.6"
type input "106.40"
type textarea "x"
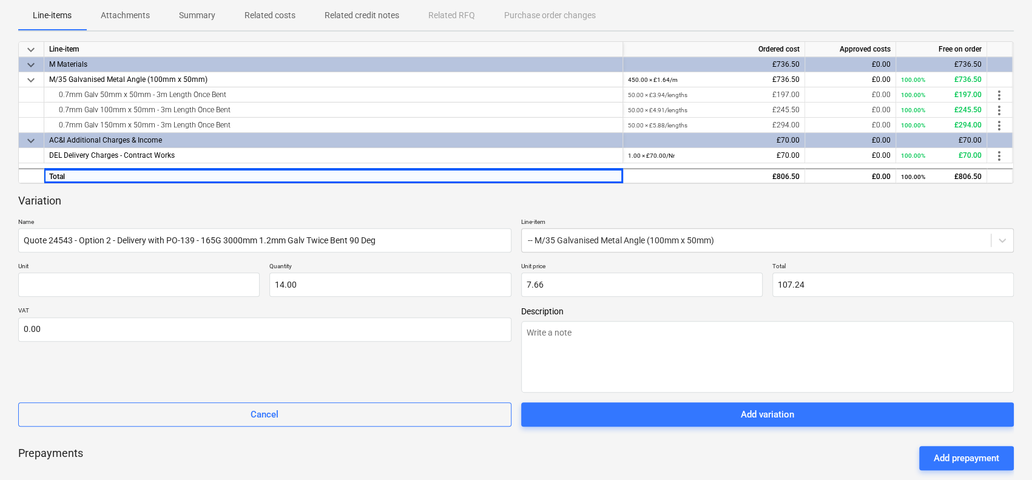
click at [425, 361] on div "VAT 0.00" at bounding box center [264, 350] width 493 height 86
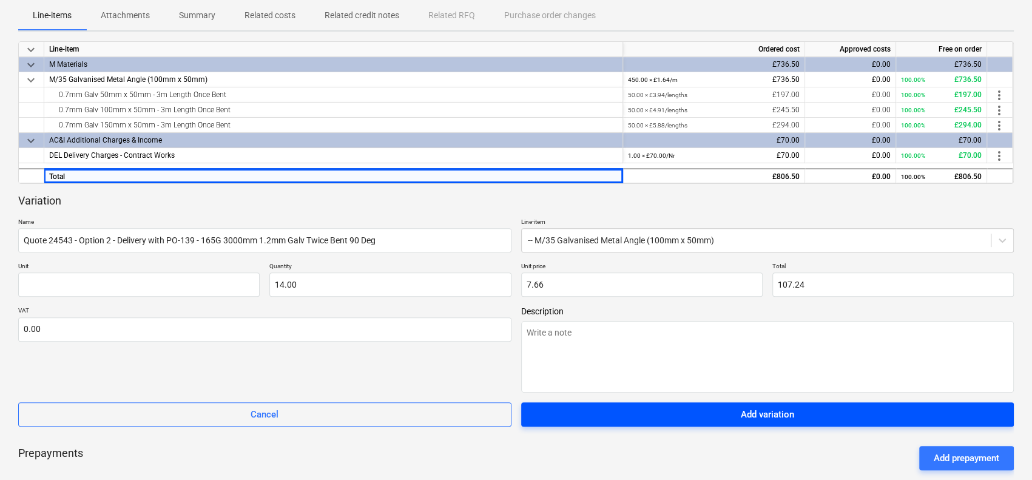
click at [589, 412] on span "Add variation" at bounding box center [768, 415] width 464 height 16
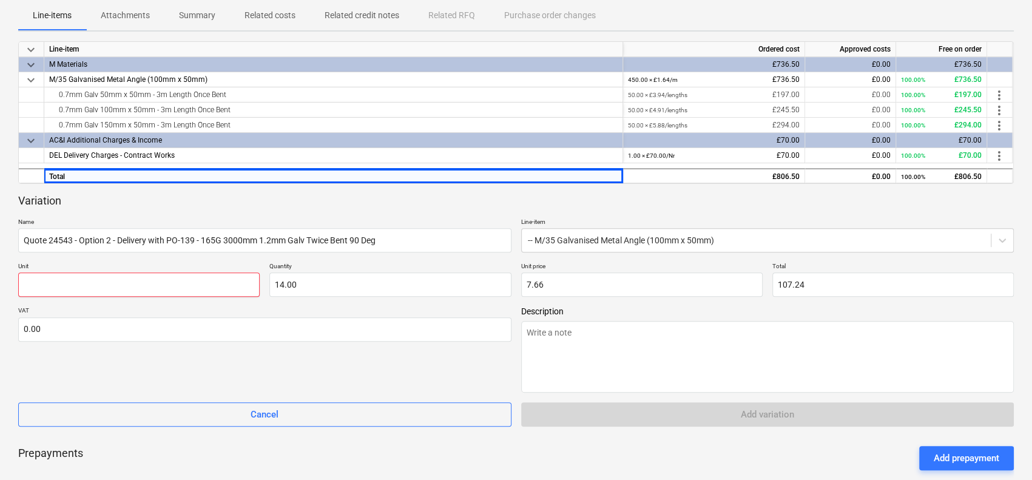
click at [232, 280] on input "text" at bounding box center [139, 285] width 242 height 24
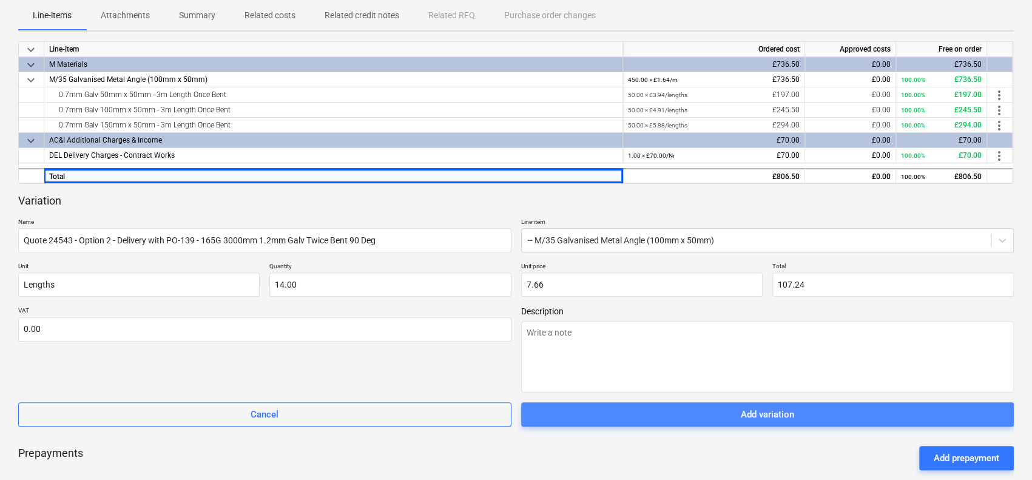
click at [580, 421] on span "Add variation" at bounding box center [768, 415] width 464 height 16
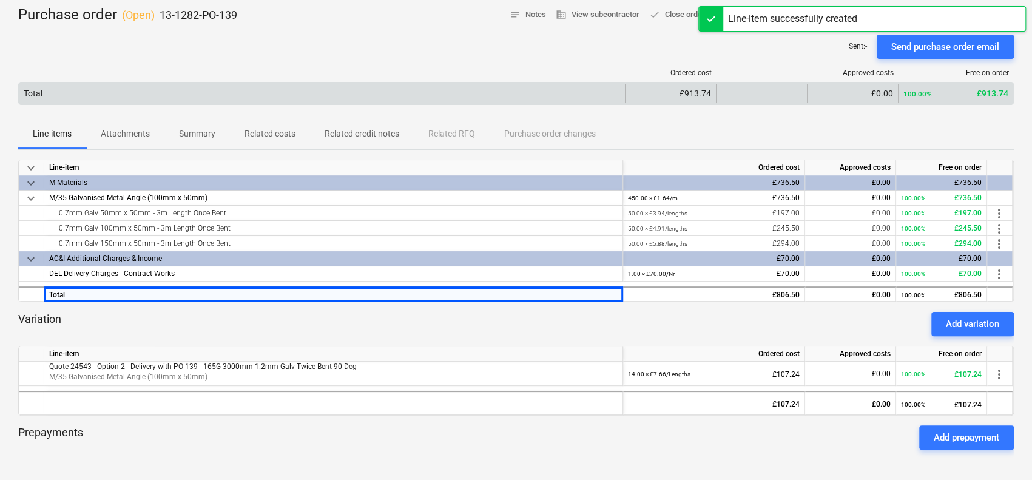
scroll to position [33, 0]
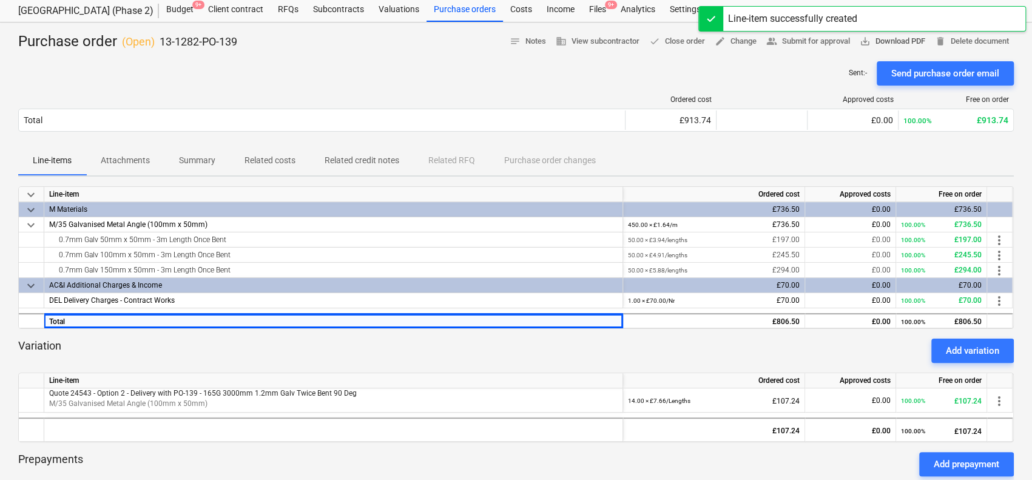
click at [878, 36] on span "save_alt Download PDF" at bounding box center [893, 42] width 66 height 14
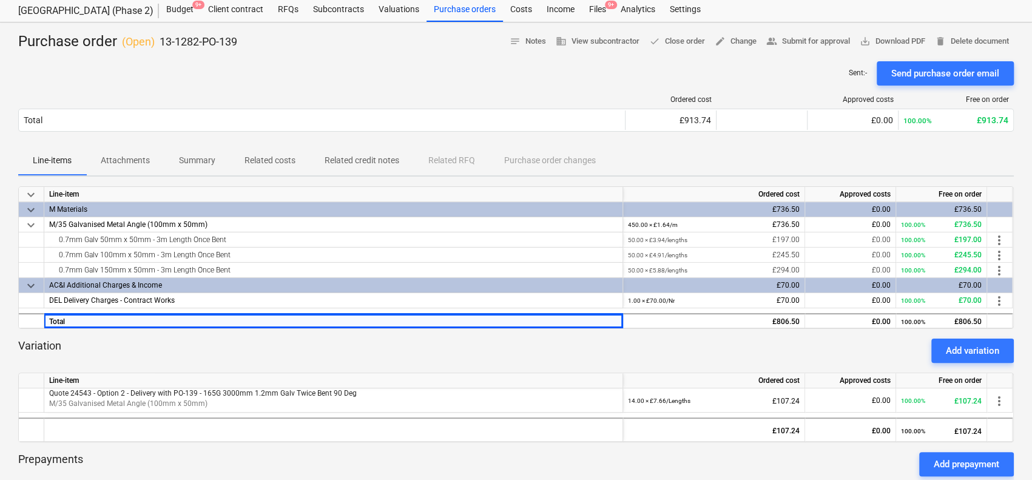
click at [443, 93] on div "Ordered cost Approved costs Free on order Total £913.74 £0.00 100.00% £913.74 P…" at bounding box center [516, 116] width 996 height 61
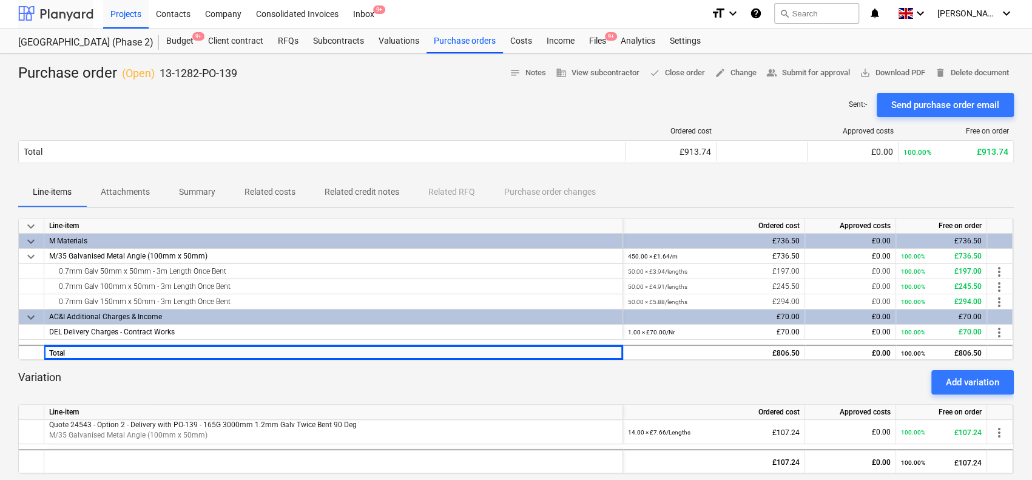
click at [73, 20] on div at bounding box center [55, 13] width 75 height 30
